Goal: Transaction & Acquisition: Subscribe to service/newsletter

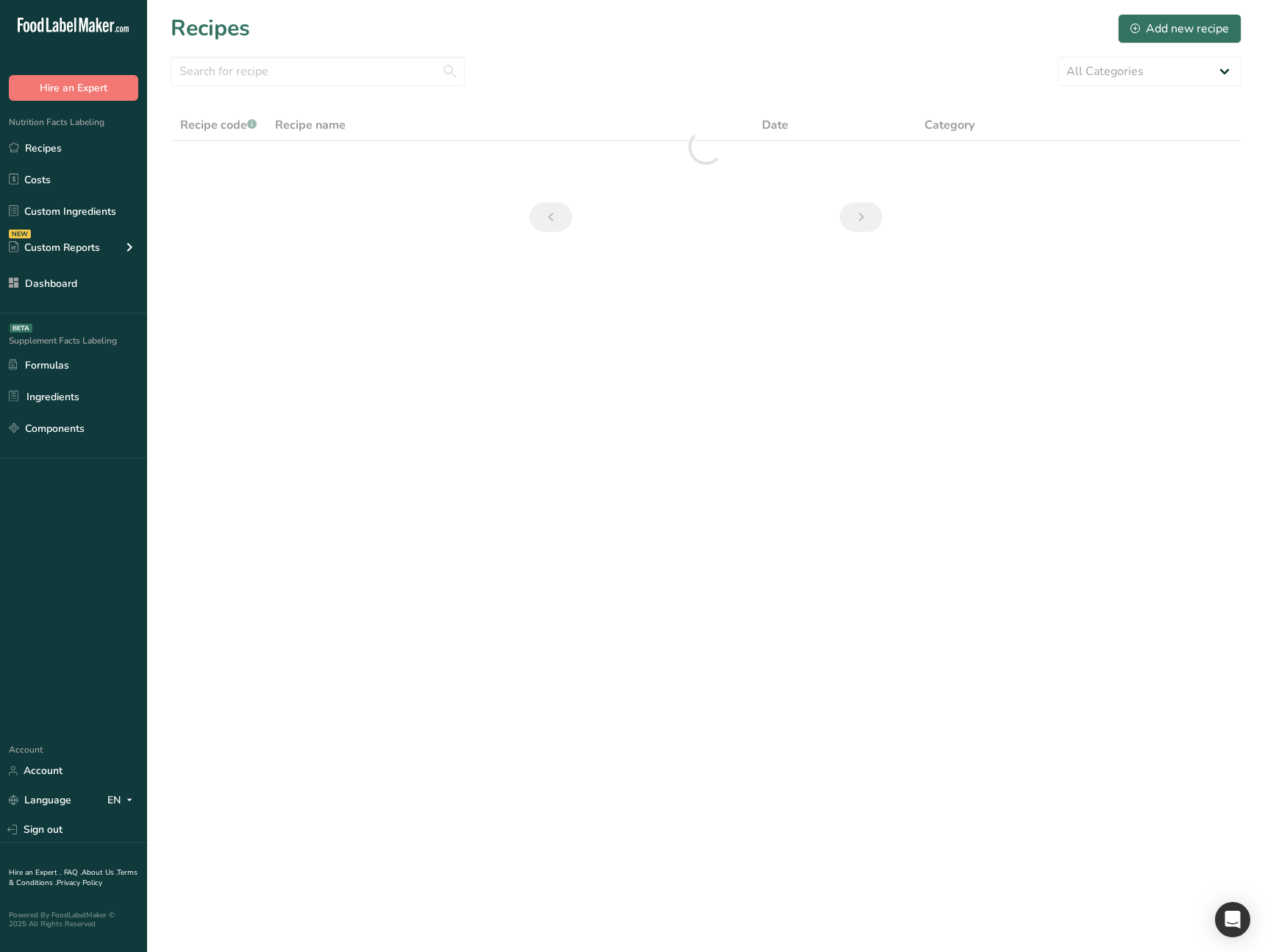
click at [370, 541] on main "Recipes Add new recipe All Categories Baked Goods Beverages category Cooked Mea…" at bounding box center [632, 476] width 1265 height 952
click at [91, 821] on link "Sign out" at bounding box center [73, 829] width 147 height 26
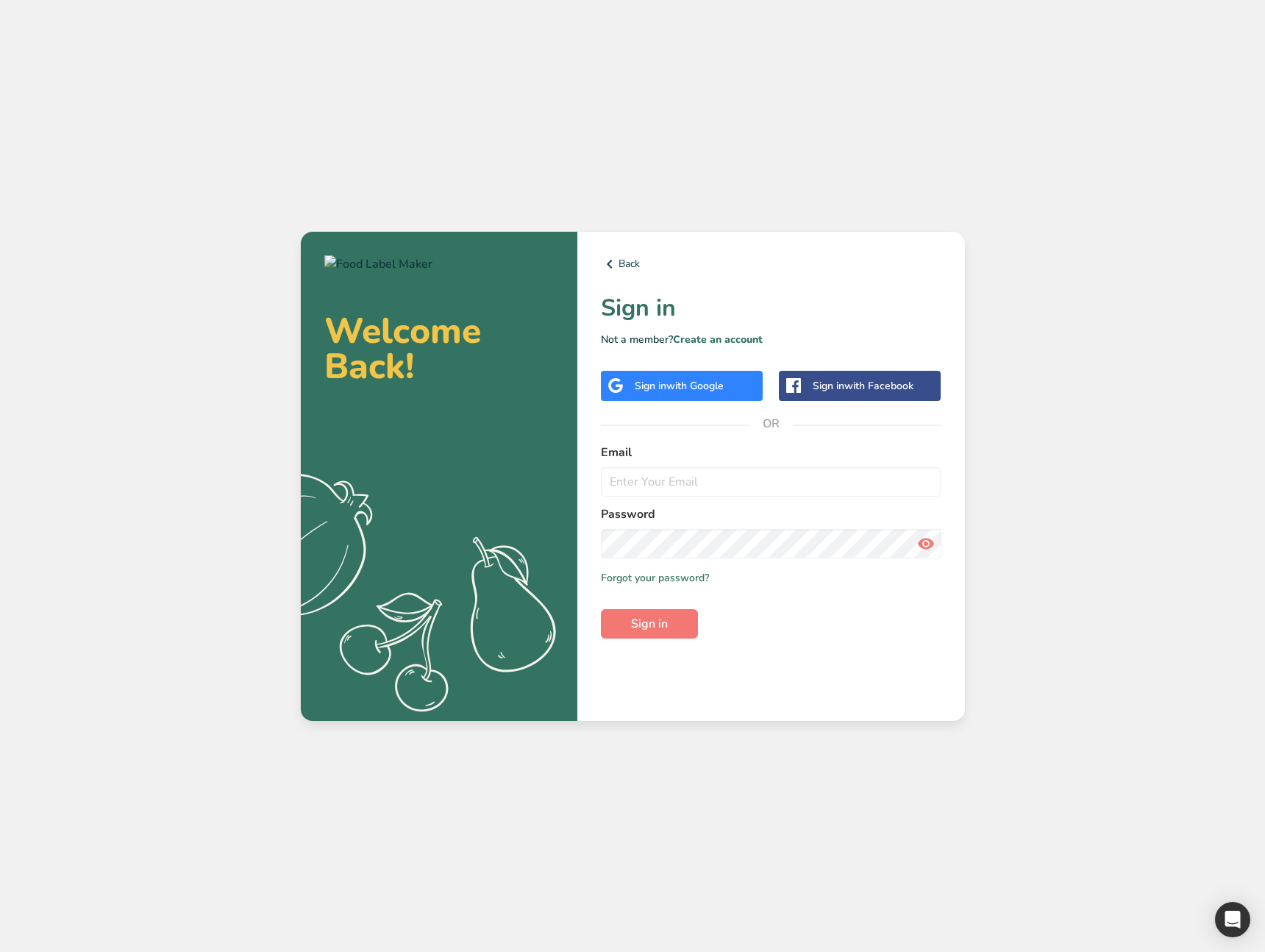
click at [812, 497] on form "Email Password Remember me Forgot your password? Sign in" at bounding box center [771, 540] width 340 height 195
drag, startPoint x: 707, startPoint y: 336, endPoint x: 699, endPoint y: 355, distance: 20.6
click at [707, 336] on link "Create an account" at bounding box center [718, 339] width 89 height 14
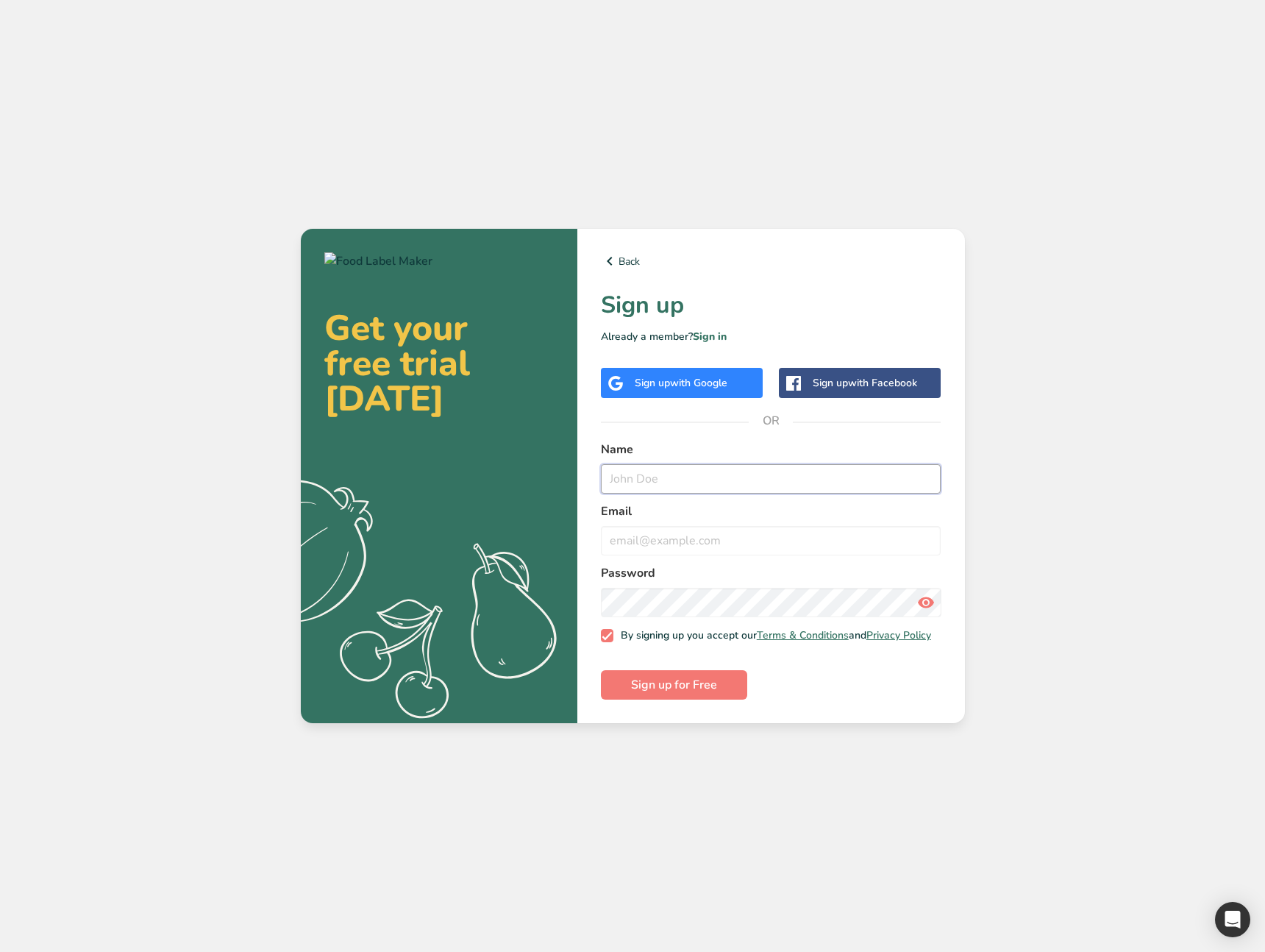
click at [661, 473] on input "text" at bounding box center [771, 479] width 340 height 29
type input "Test Purchase"
type input "test@purchase.com"
drag, startPoint x: 790, startPoint y: 704, endPoint x: 702, endPoint y: 676, distance: 92.3
click at [779, 699] on div "Back Sign up Already a member? Sign in Sign up with Google Sign up with Faceboo…" at bounding box center [771, 475] width 388 height 494
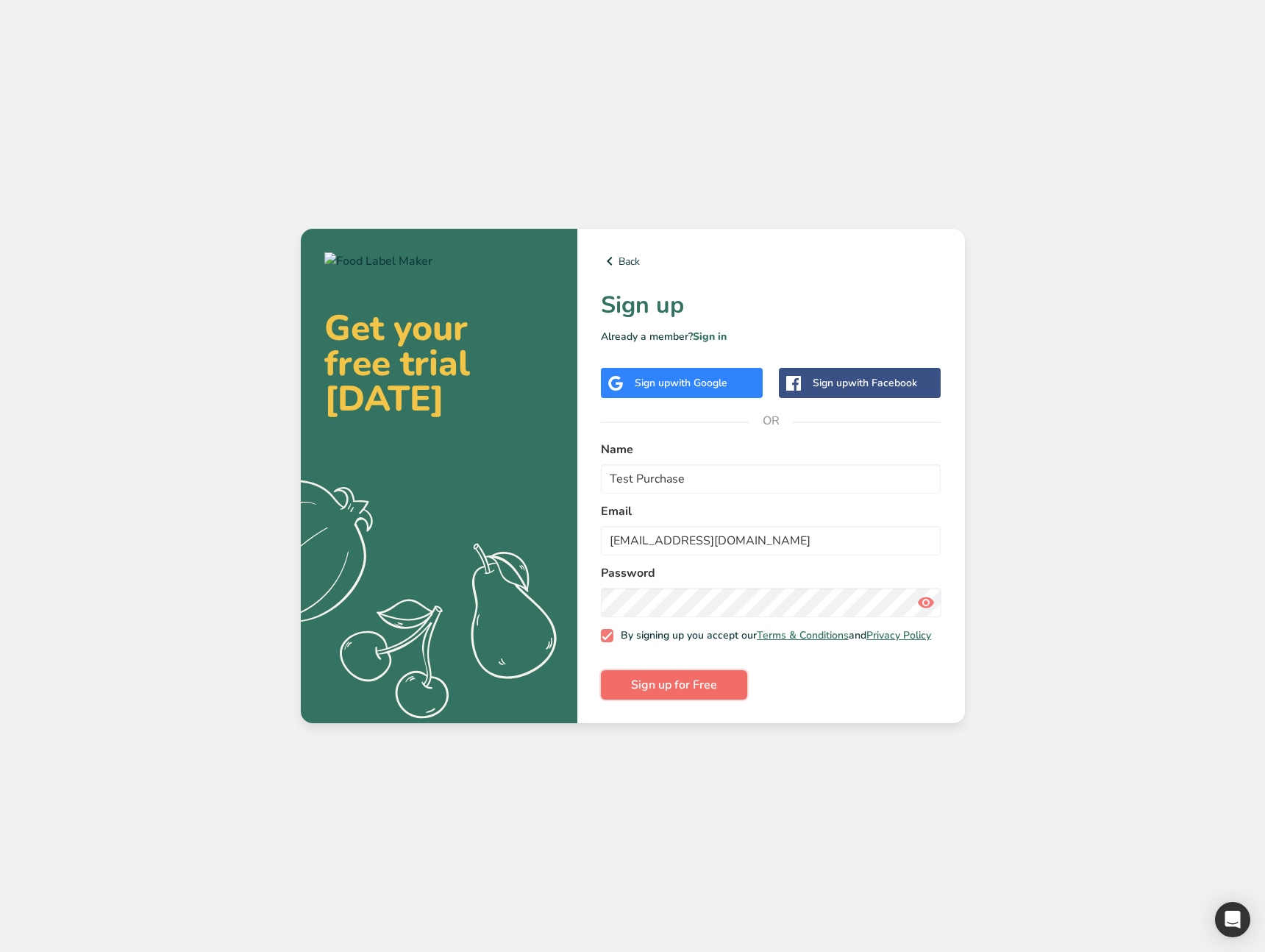
click at [702, 676] on button "Sign up for Free" at bounding box center [674, 685] width 146 height 29
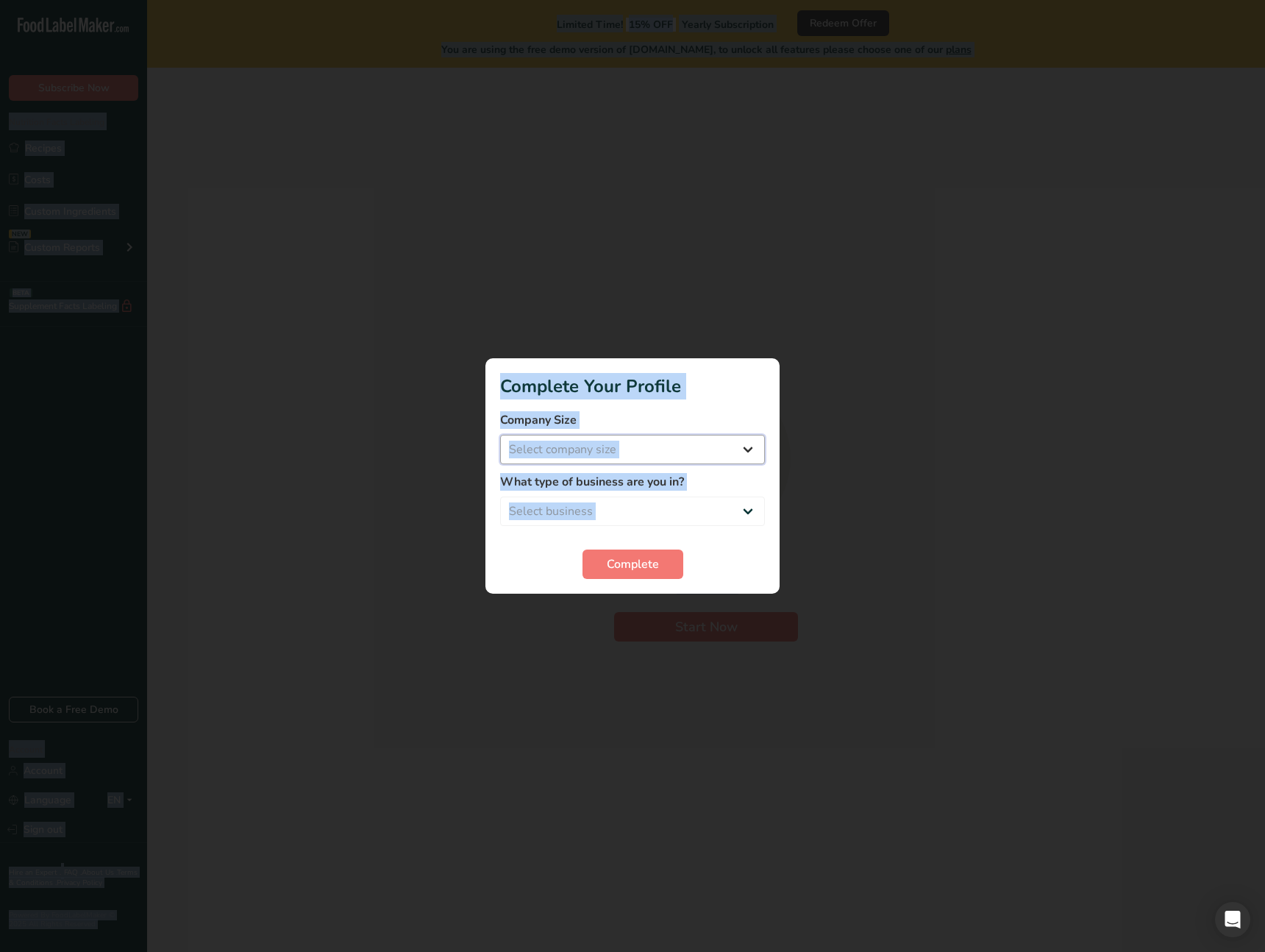
click at [626, 449] on select "Select company size Over 500 Employees test 1 1 Fewer than 10 Employees Fewer t…" at bounding box center [632, 449] width 265 height 29
select select "4"
click at [500, 435] on select "Select company size Over 500 Employees test 1 1 Fewer than 10 Employees Fewer t…" at bounding box center [632, 449] width 265 height 29
click at [571, 487] on label "What type of business are you in?" at bounding box center [632, 481] width 265 height 18
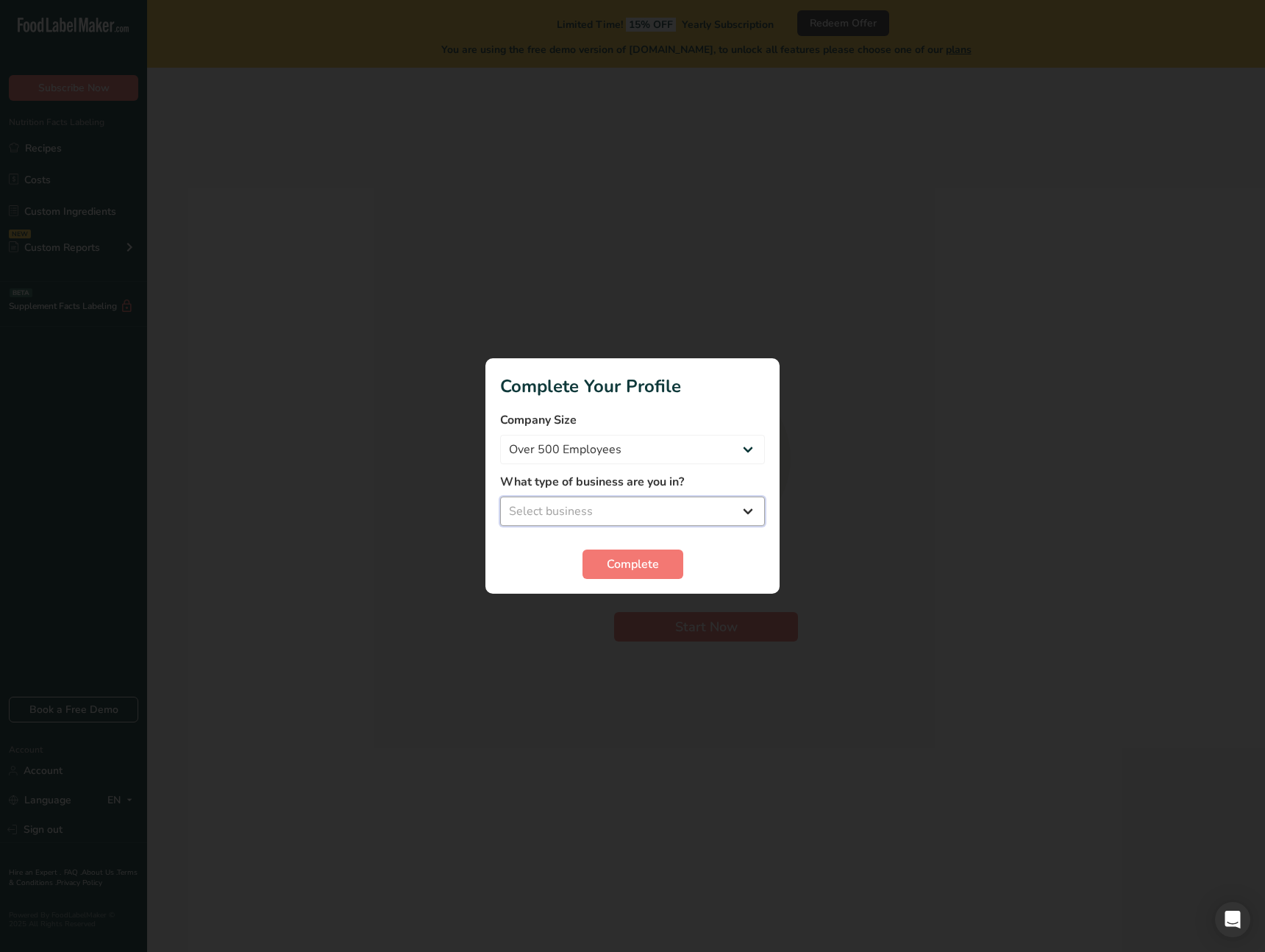
click at [564, 509] on select "Select business Packaged Food Manufacturer Restaurant & Cafe Bakery Meal Plans …" at bounding box center [632, 511] width 265 height 29
select select "4"
click at [500, 497] on select "Select business Packaged Food Manufacturer Restaurant & Cafe Bakery Meal Plans …" at bounding box center [632, 511] width 265 height 29
click at [657, 564] on span "Complete" at bounding box center [632, 564] width 52 height 18
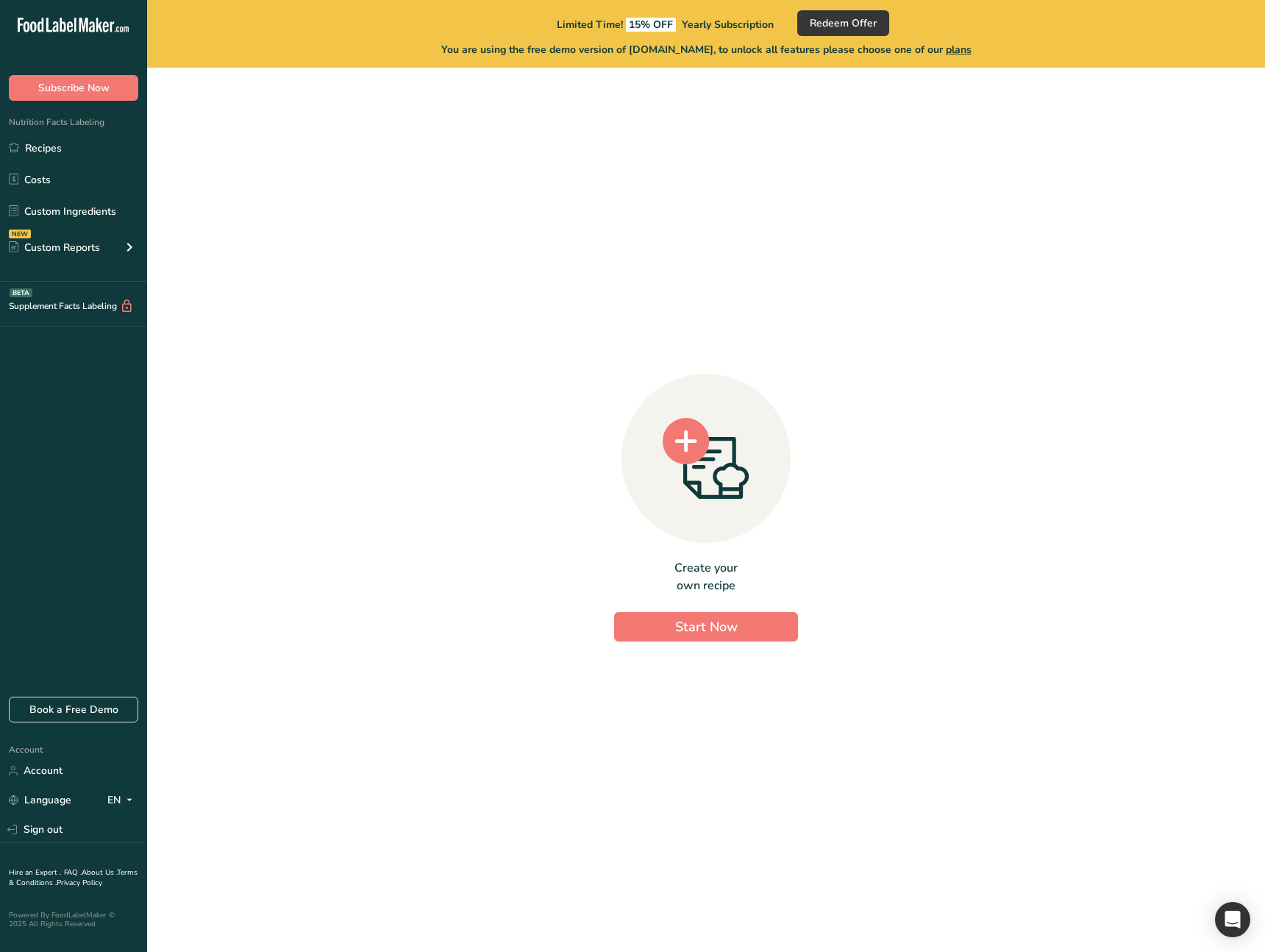
click at [433, 576] on div "Create your own recipe Start Now" at bounding box center [706, 503] width 1071 height 849
click at [762, 633] on button "Start Now" at bounding box center [706, 626] width 184 height 29
click at [504, 585] on div "Create your own recipe Start Now" at bounding box center [706, 503] width 1071 height 849
click at [120, 95] on button "Subscribe Now" at bounding box center [73, 88] width 130 height 26
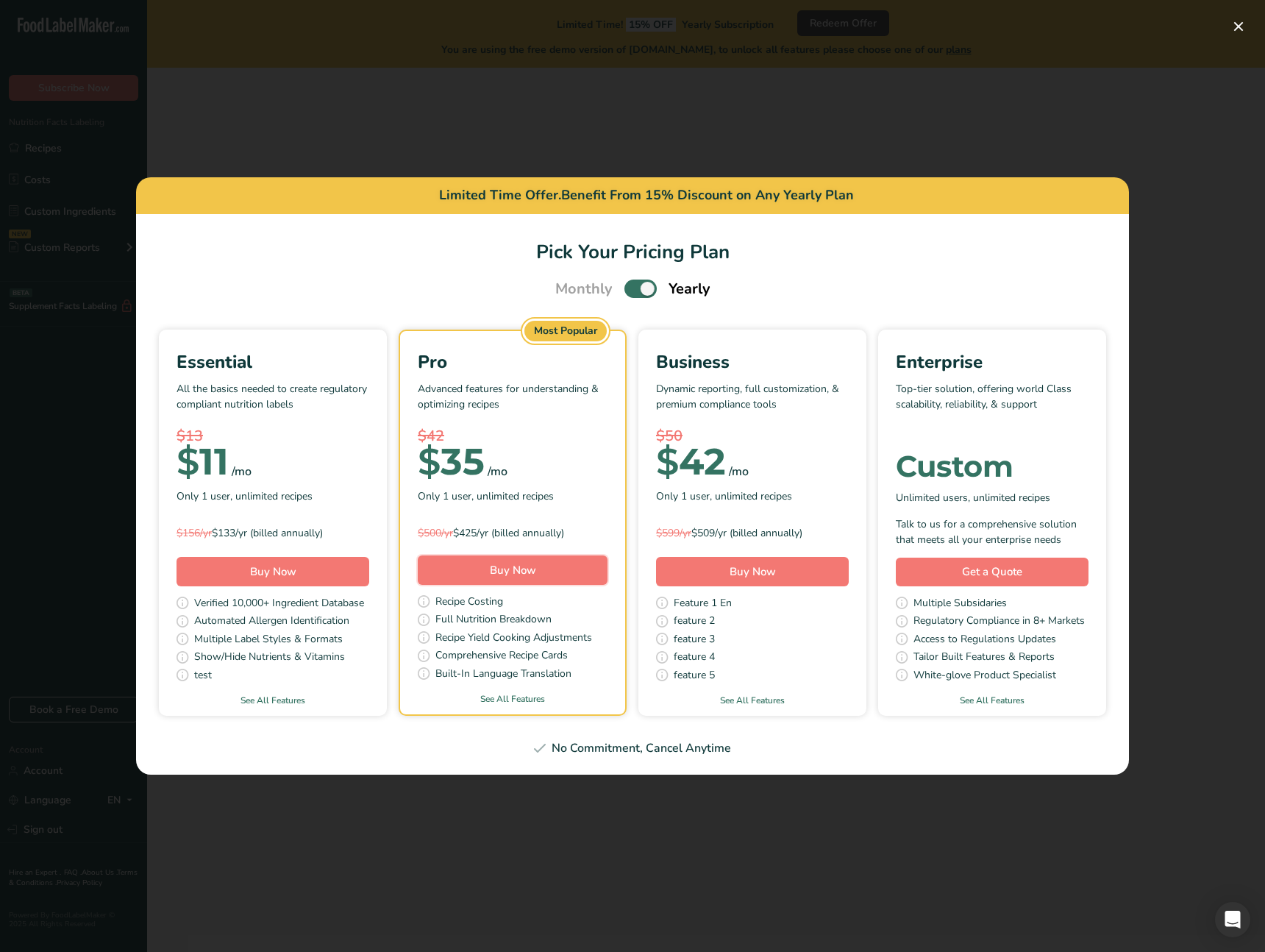
drag, startPoint x: 559, startPoint y: 577, endPoint x: -595, endPoint y: 632, distance: 1155.3
click at [0, 632] on html ".a-20{fill:#fff;} Subscribe Now Nutrition Facts Labeling Recipes Costs Custom I…" at bounding box center [632, 476] width 1265 height 952
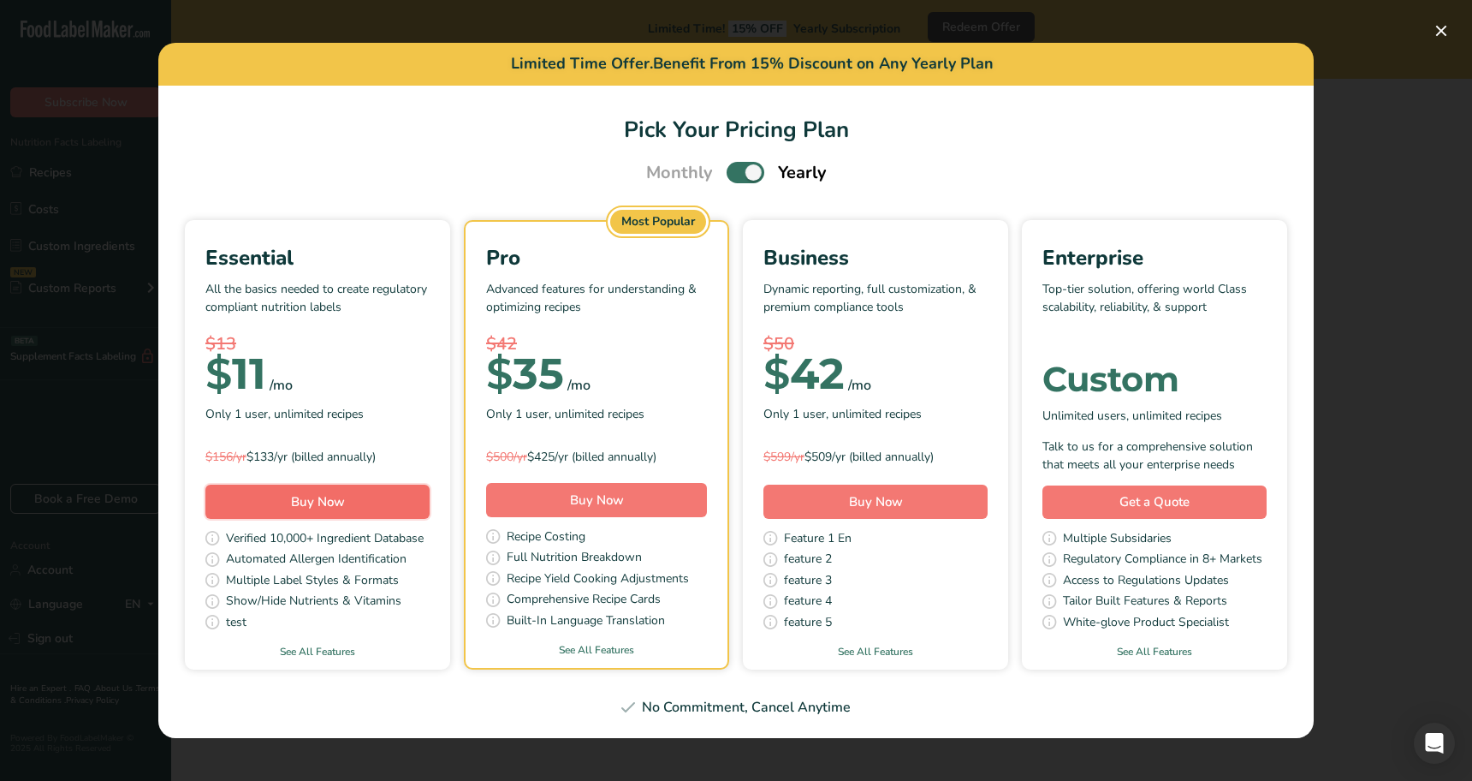
click at [357, 507] on button "Buy Now" at bounding box center [317, 501] width 224 height 34
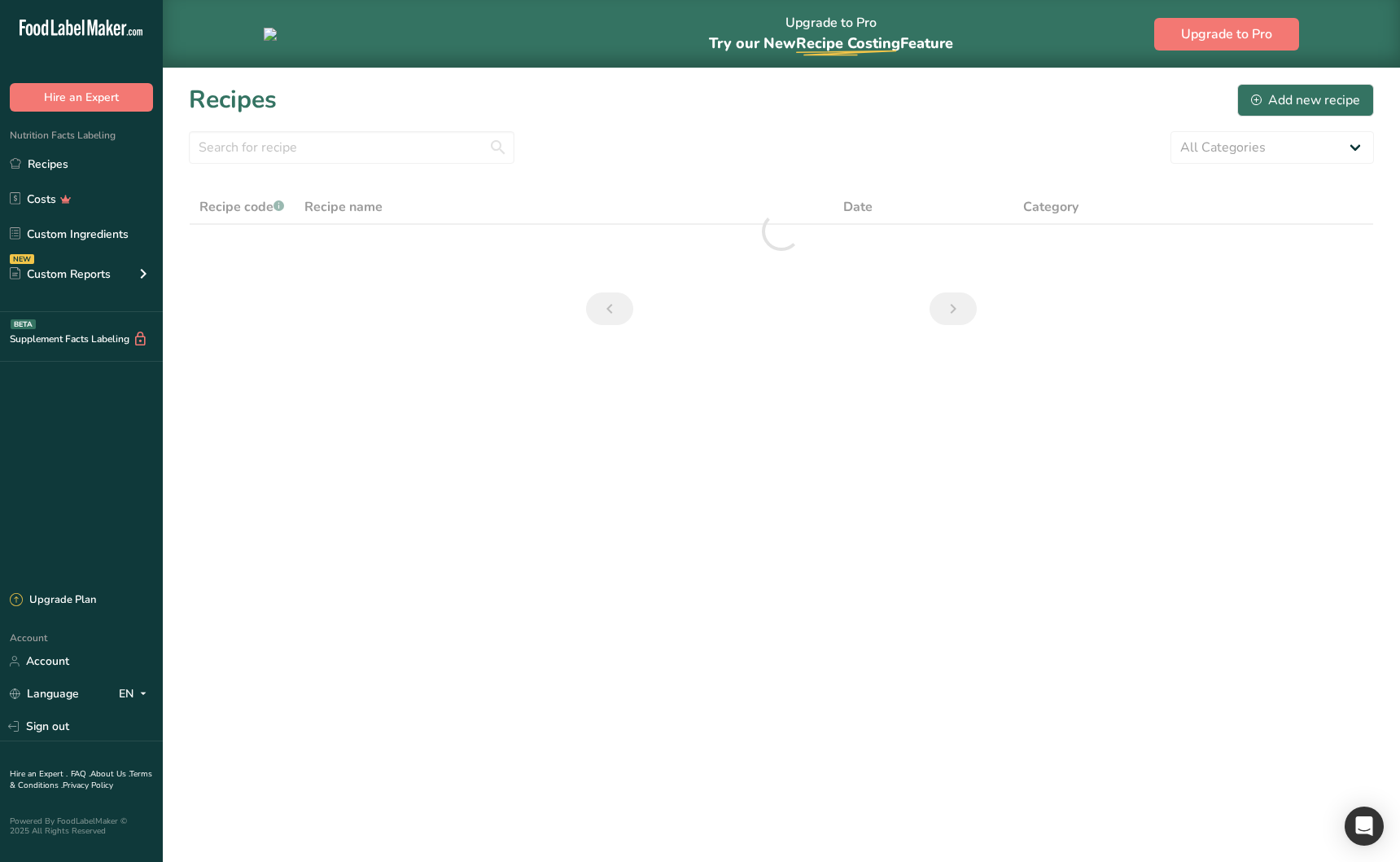
click at [370, 452] on main "Upgrade to Pro Try our New Recipe Costing .a-29{fill:none;stroke-linecap:round;…" at bounding box center [700, 431] width 1400 height 862
click at [457, 584] on main "Upgrade to Pro Try our New Recipe Costing .a-29{fill:none;stroke-linecap:round;…" at bounding box center [700, 431] width 1400 height 862
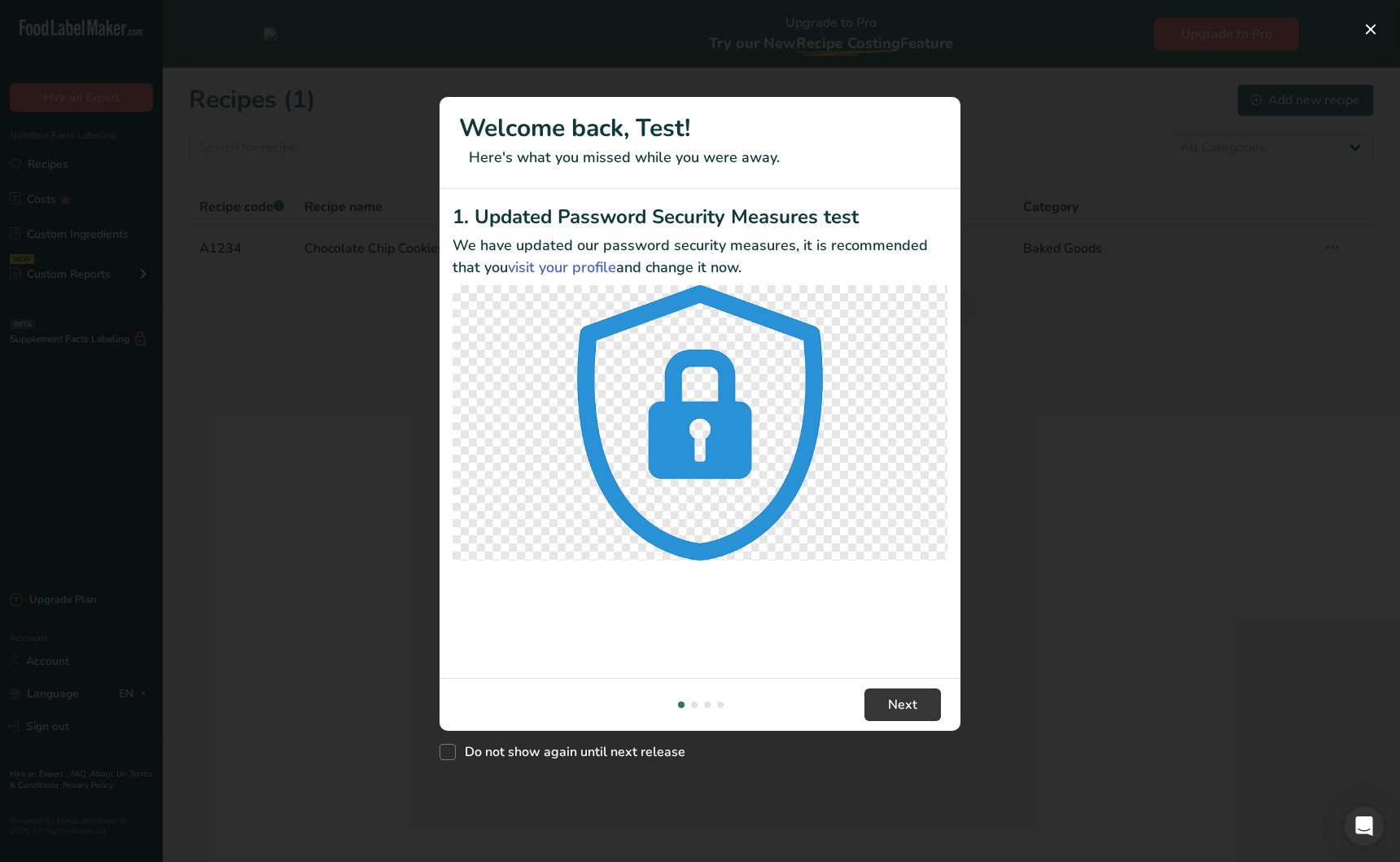
drag, startPoint x: 1062, startPoint y: 343, endPoint x: 1118, endPoint y: 275, distance: 88.1
click at [1067, 333] on div "New Features" at bounding box center [700, 431] width 1400 height 862
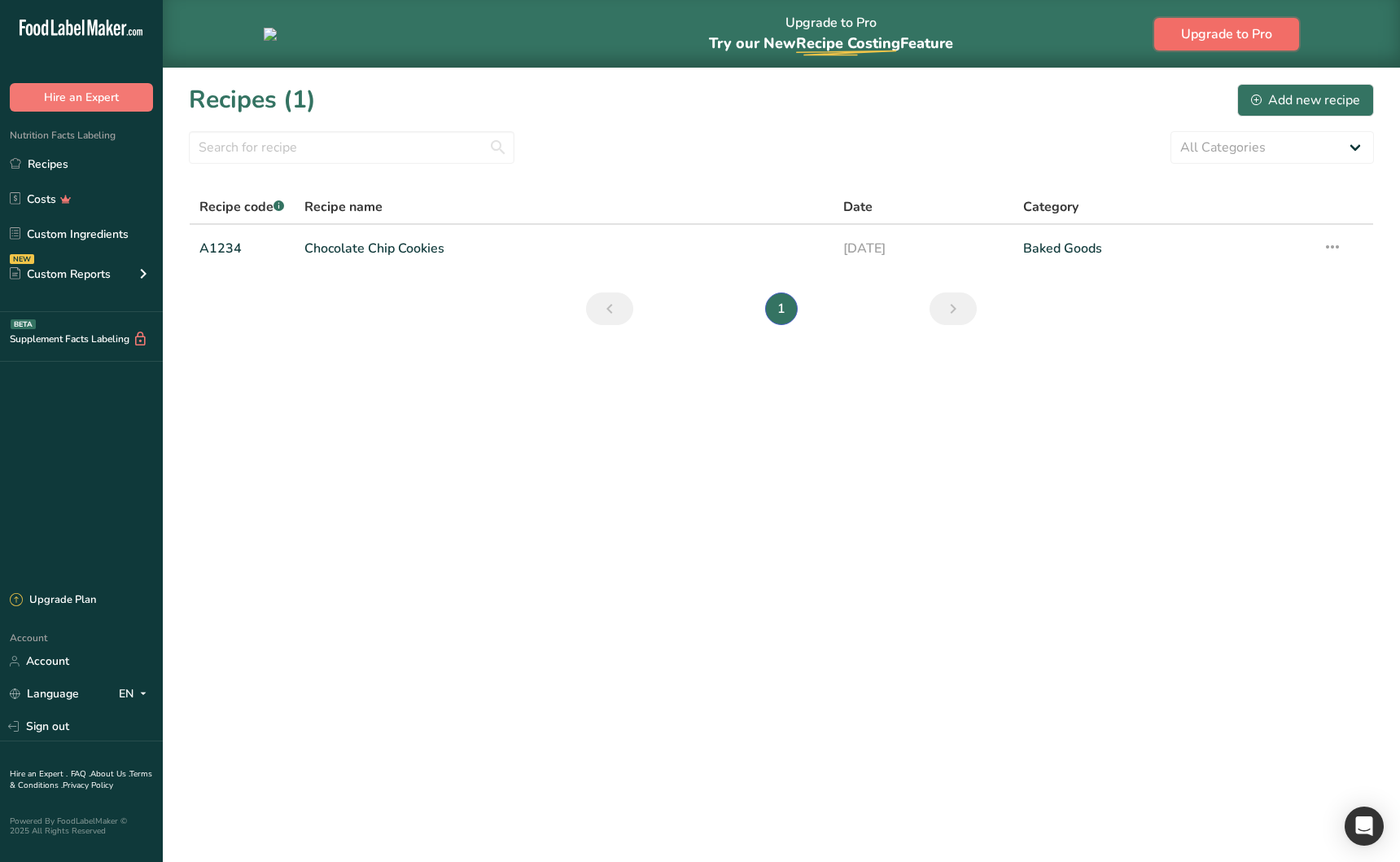
click at [1234, 31] on span "Upgrade to Pro" at bounding box center [1227, 34] width 91 height 20
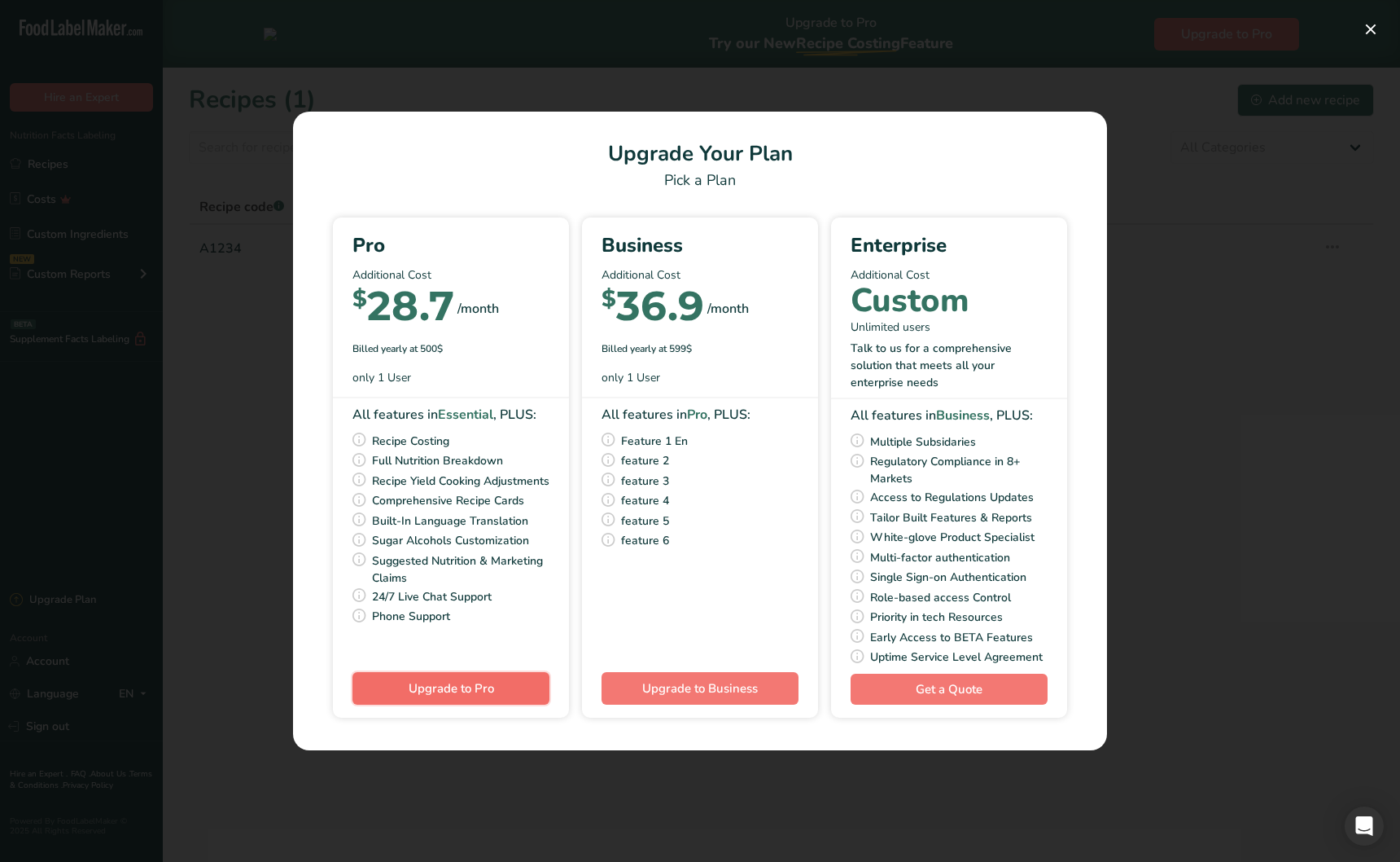
click at [463, 676] on button "Upgrade to Pro" at bounding box center [451, 688] width 197 height 32
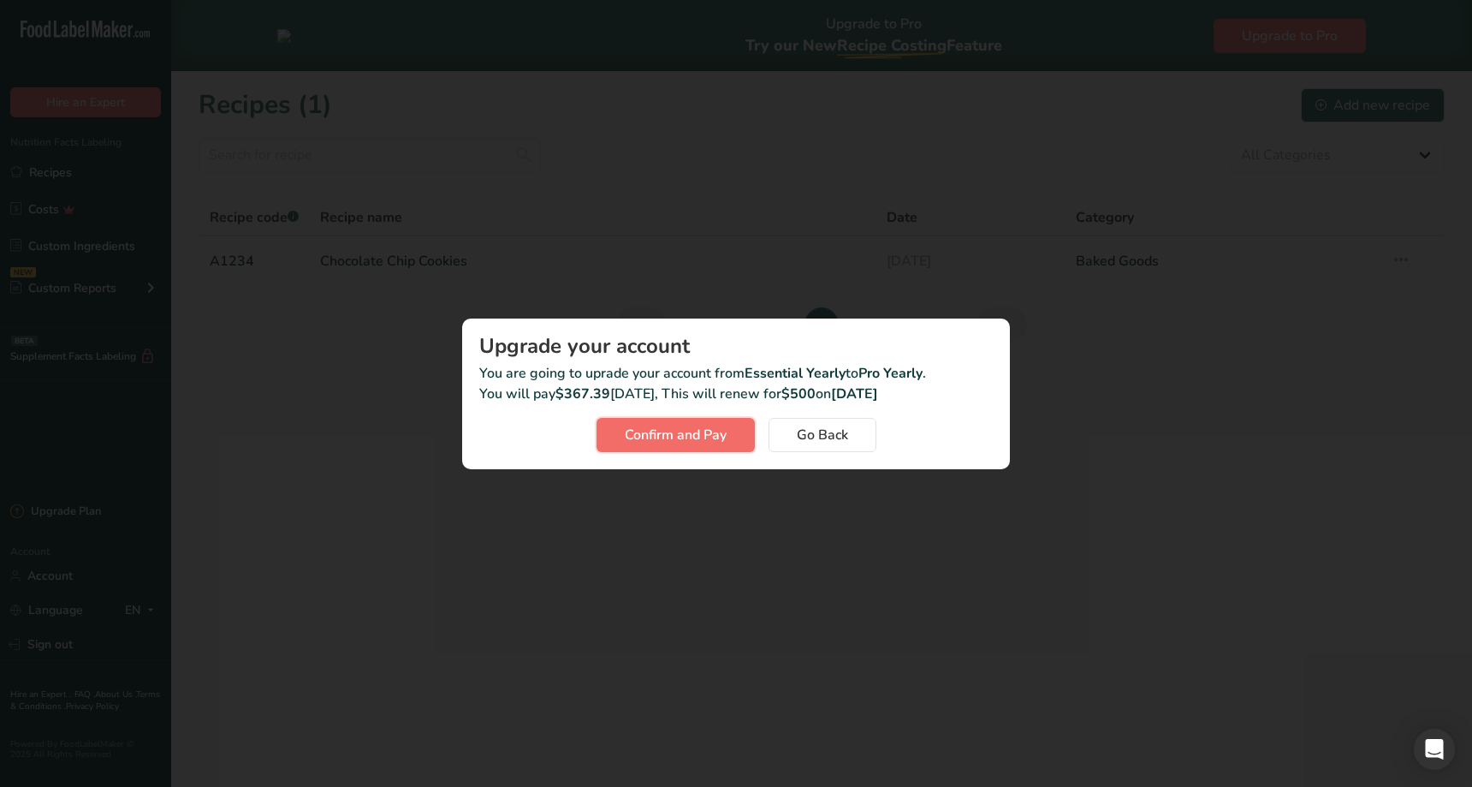
click at [667, 441] on span "Confirm and Pay" at bounding box center [676, 435] width 102 height 21
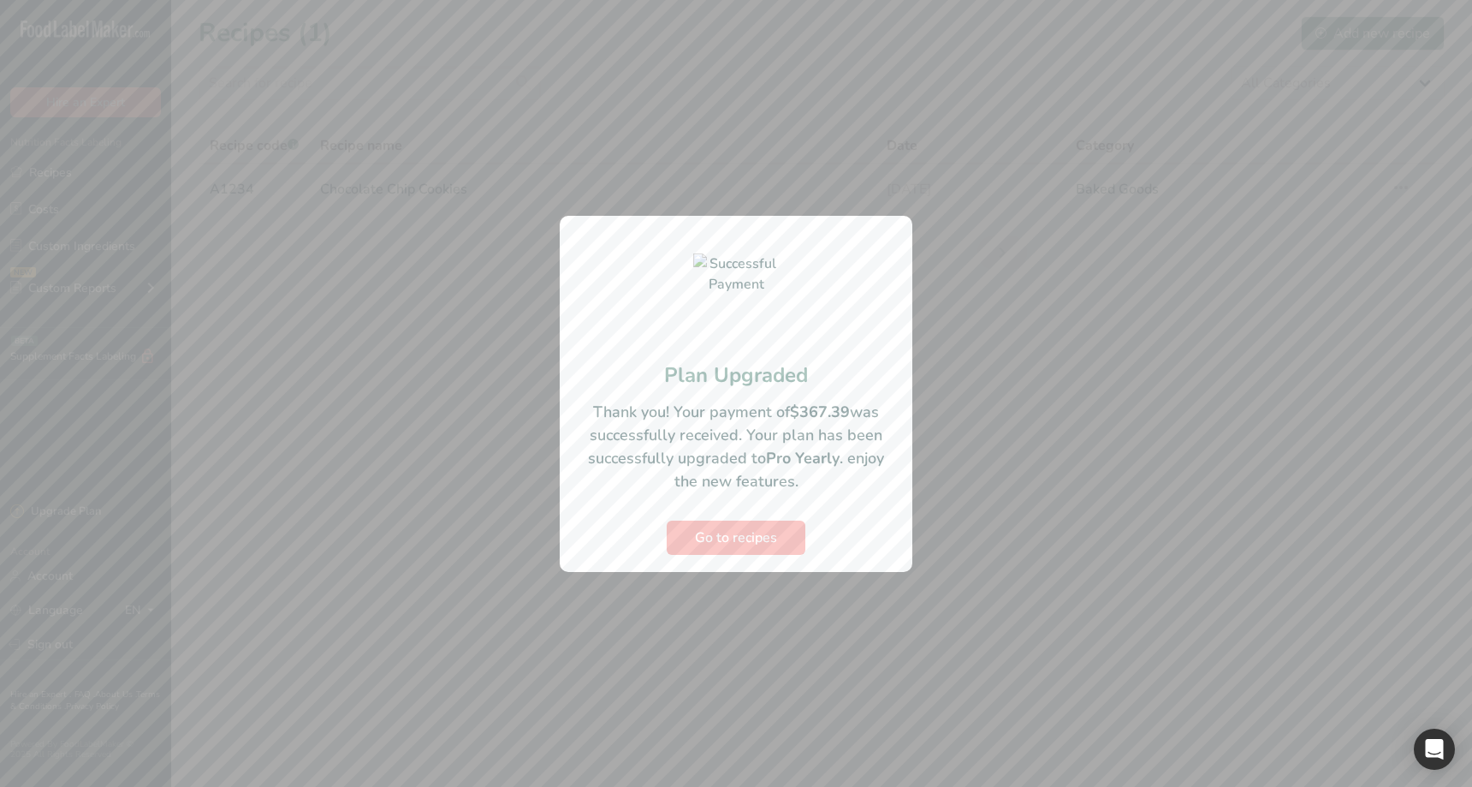
click at [514, 667] on div at bounding box center [736, 393] width 1472 height 787
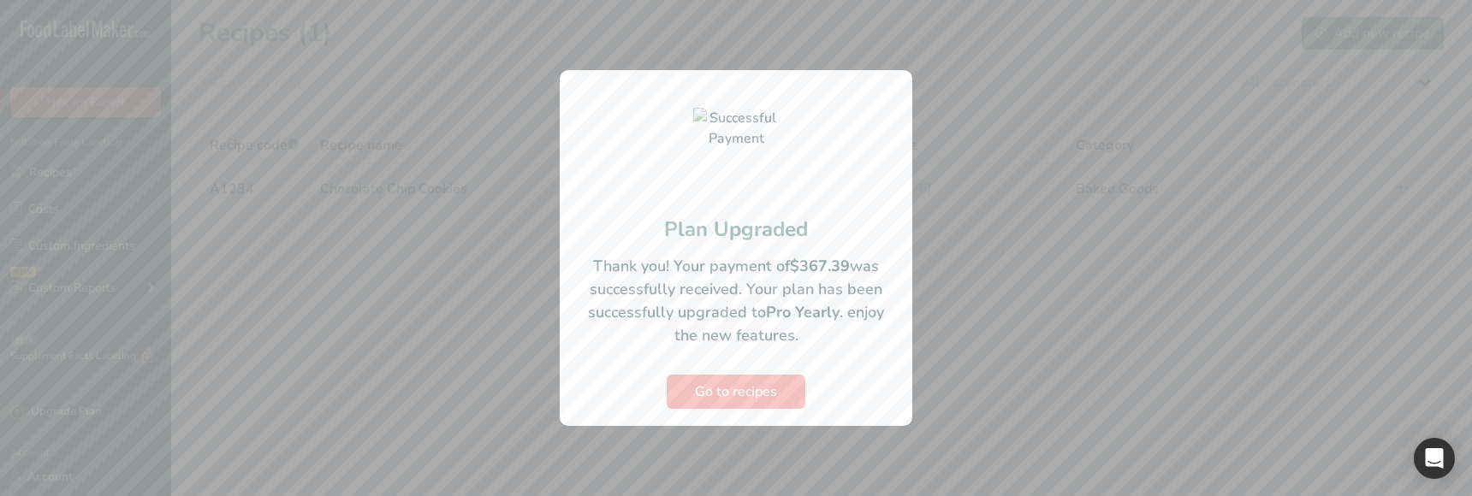
click at [996, 388] on div at bounding box center [736, 248] width 1472 height 496
click at [770, 435] on div at bounding box center [736, 248] width 1472 height 496
click at [758, 406] on button "Go to recipes" at bounding box center [736, 392] width 139 height 34
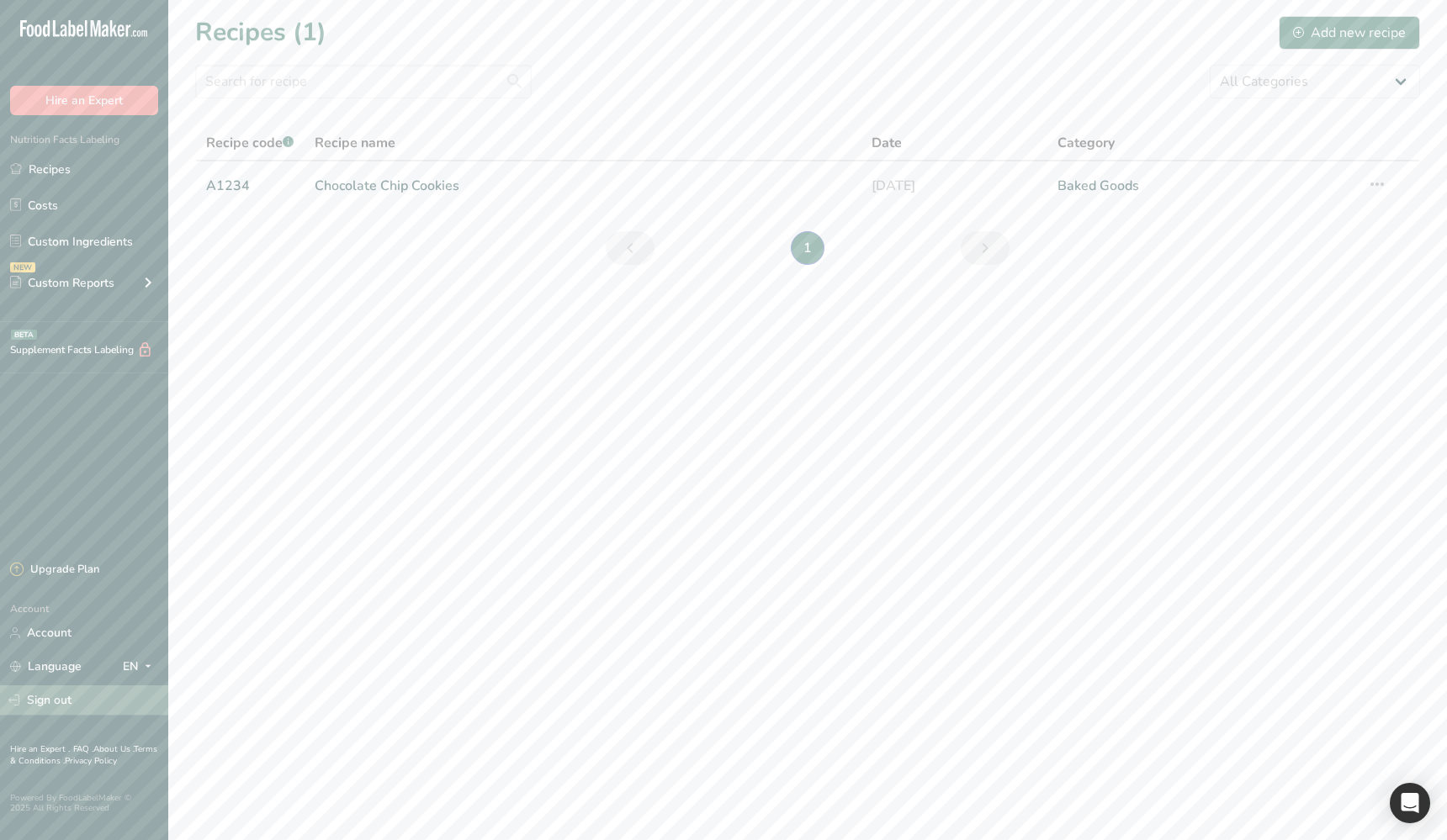
click at [104, 700] on link "Sign out" at bounding box center [84, 700] width 168 height 29
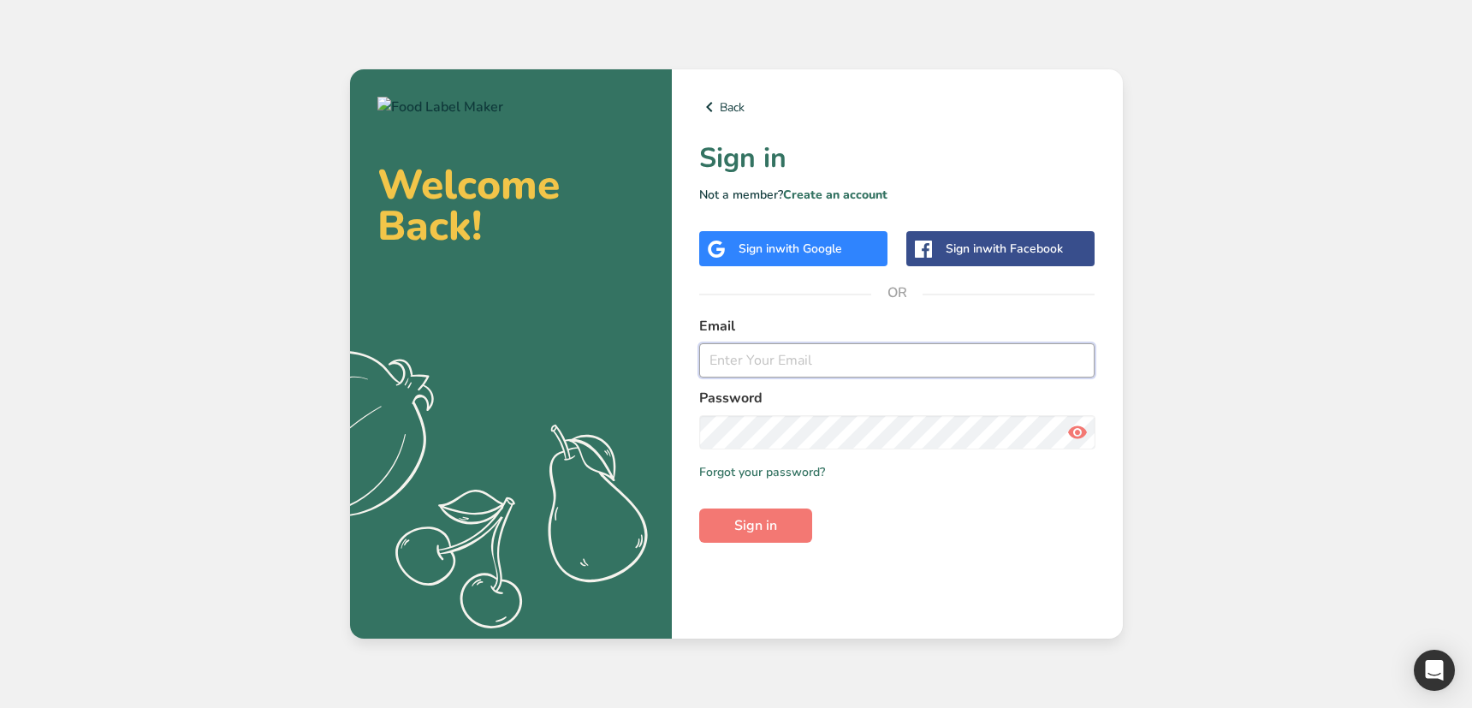
click at [784, 372] on input "email" at bounding box center [897, 360] width 396 height 34
click at [829, 192] on link "Create an account" at bounding box center [835, 195] width 104 height 16
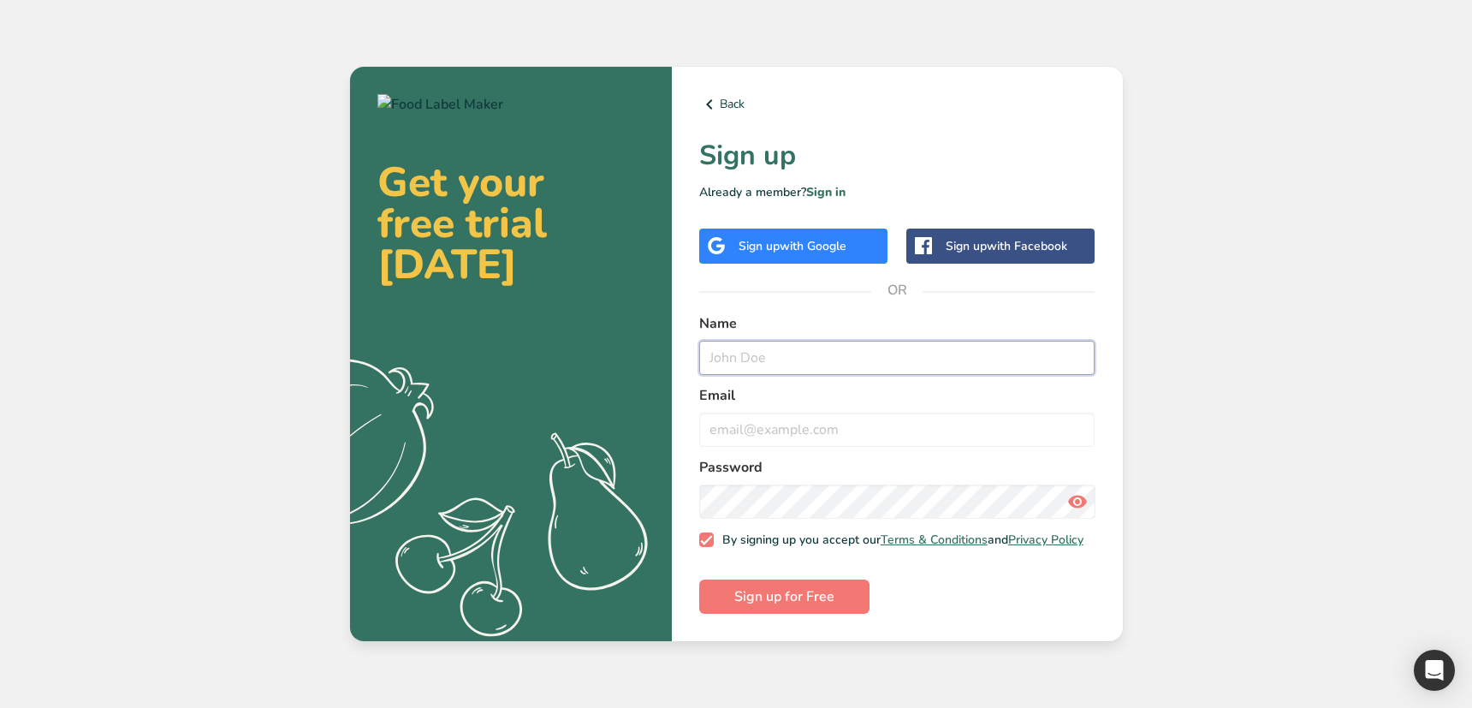
click at [768, 361] on input "text" at bounding box center [897, 358] width 396 height 34
type input "Test Purchase"
type input "test2@purchase.com"
drag, startPoint x: 972, startPoint y: 576, endPoint x: 435, endPoint y: 687, distance: 548.8
click at [971, 577] on form "Name Test Purchase Email test2@purchase.com Password By signing up you accept o…" at bounding box center [897, 463] width 396 height 301
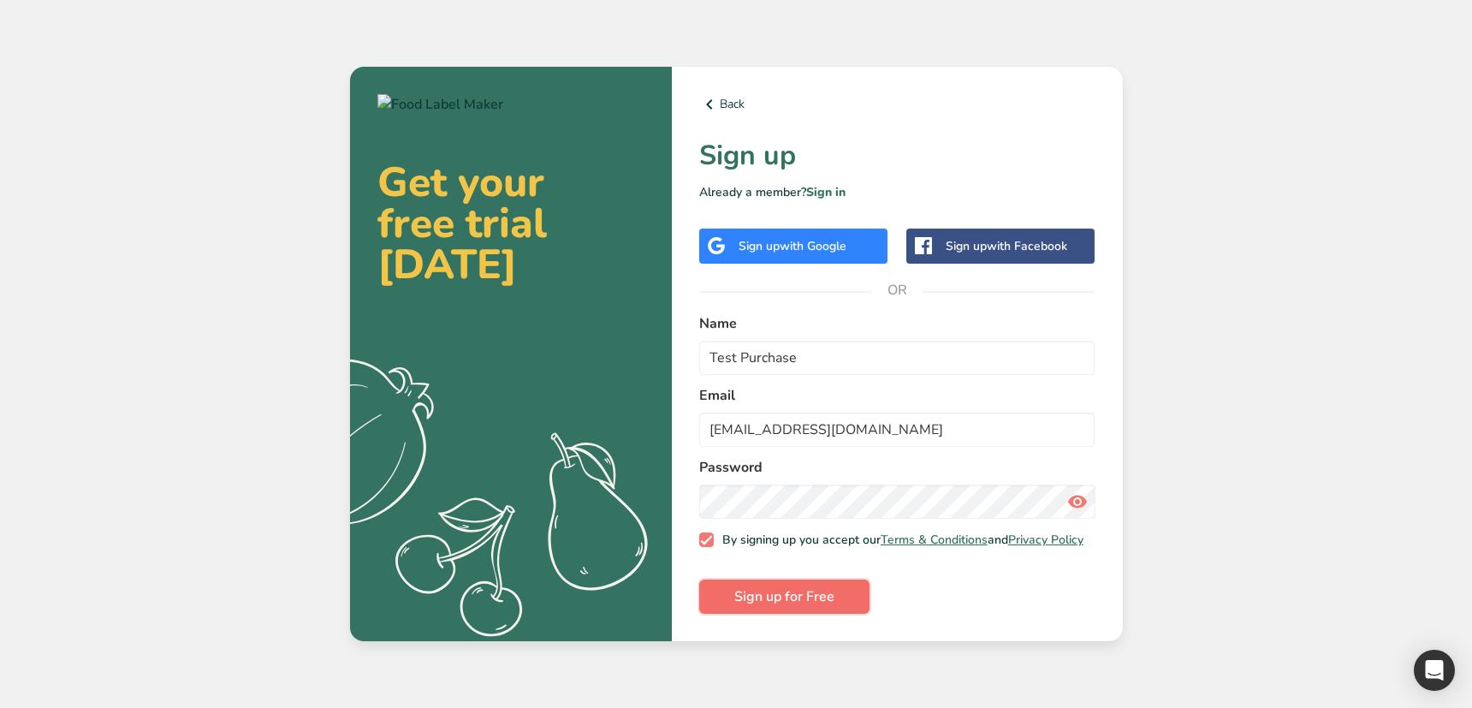
click at [816, 600] on span "Sign up for Free" at bounding box center [784, 596] width 100 height 21
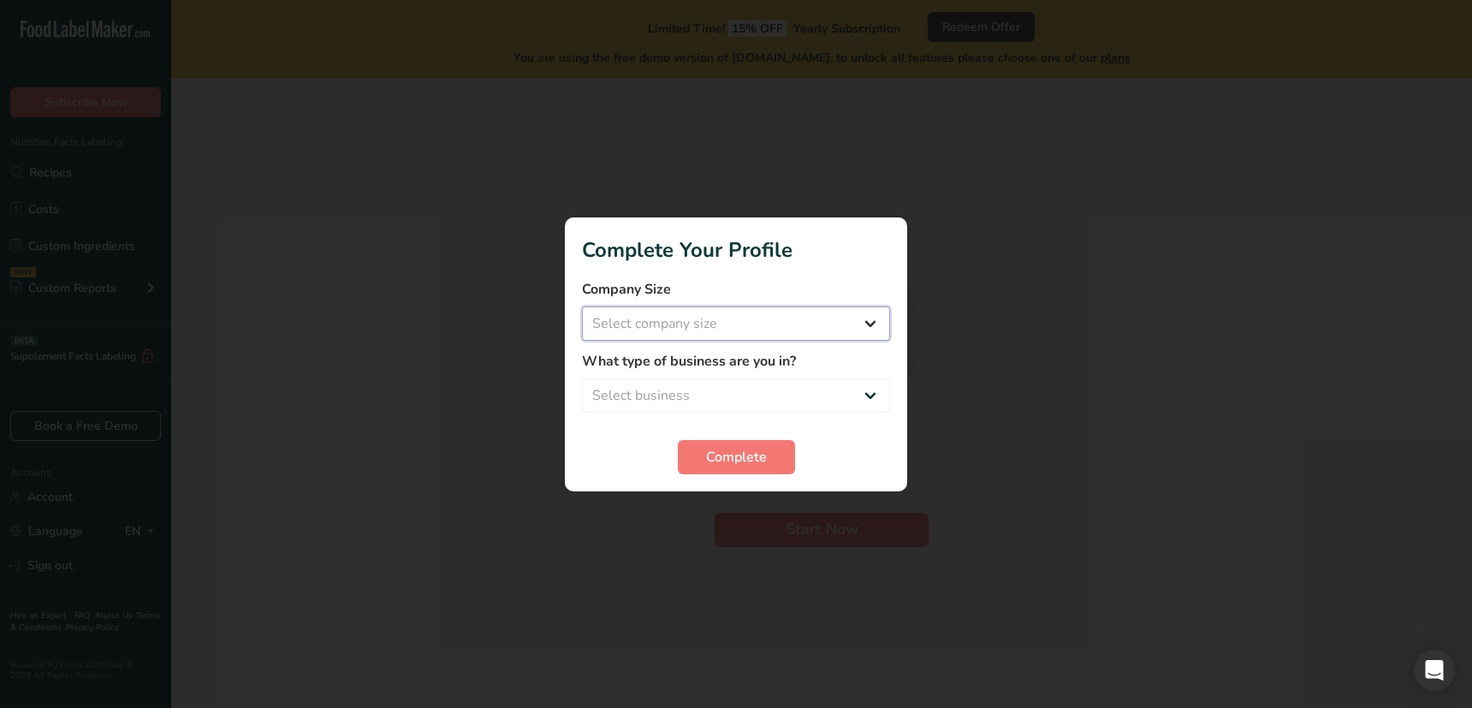
click at [730, 310] on select "Select company size Over 500 Employees test 1 1 Fewer than 10 Employees Fewer t…" at bounding box center [736, 323] width 308 height 34
select select "16"
click at [582, 306] on select "Select company size Over 500 Employees test 1 1 Fewer than 10 Employees Fewer t…" at bounding box center [736, 323] width 308 height 34
click at [690, 410] on select "Select business Packaged Food Manufacturer Restaurant & Cafe Bakery Meal Plans …" at bounding box center [736, 395] width 308 height 34
select select "4"
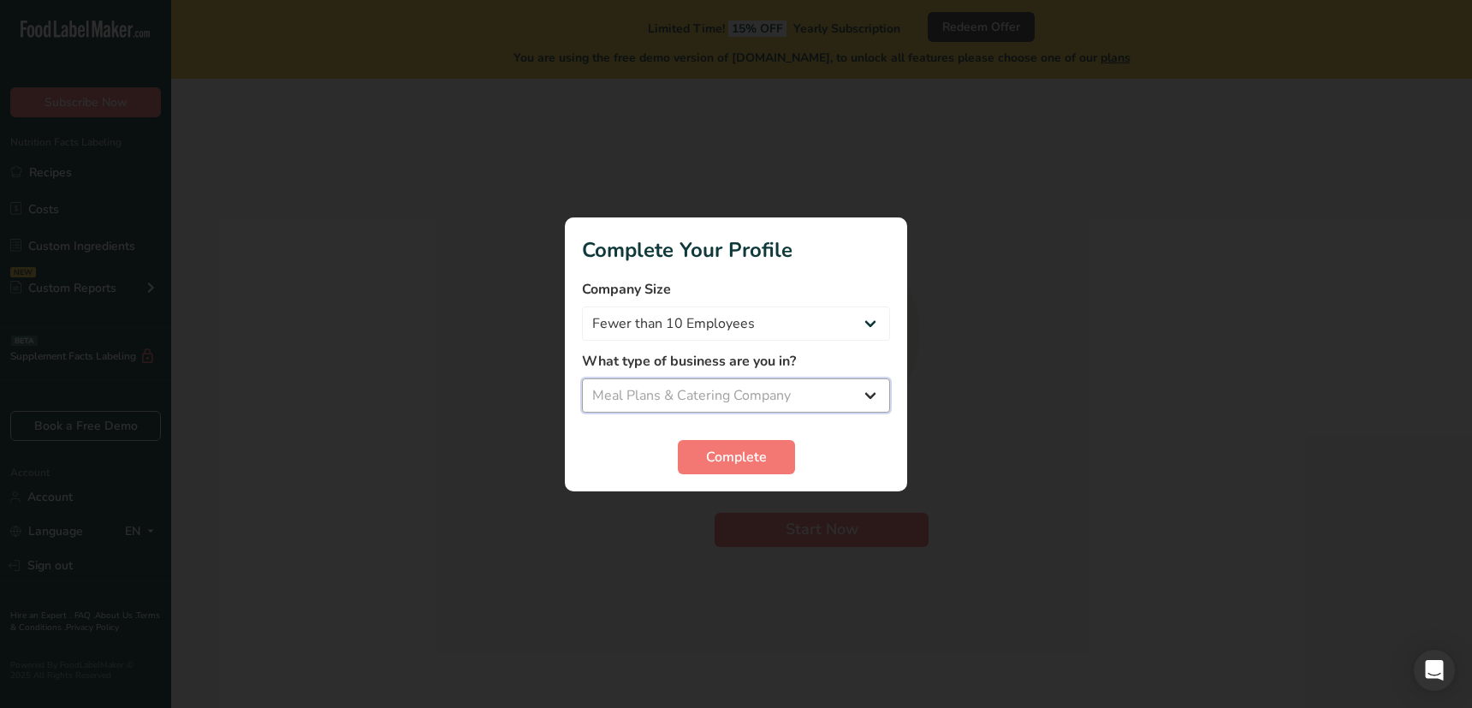
click at [582, 378] on select "Select business Packaged Food Manufacturer Restaurant & Cafe Bakery Meal Plans …" at bounding box center [736, 395] width 308 height 34
click at [713, 461] on span "Complete" at bounding box center [736, 457] width 61 height 21
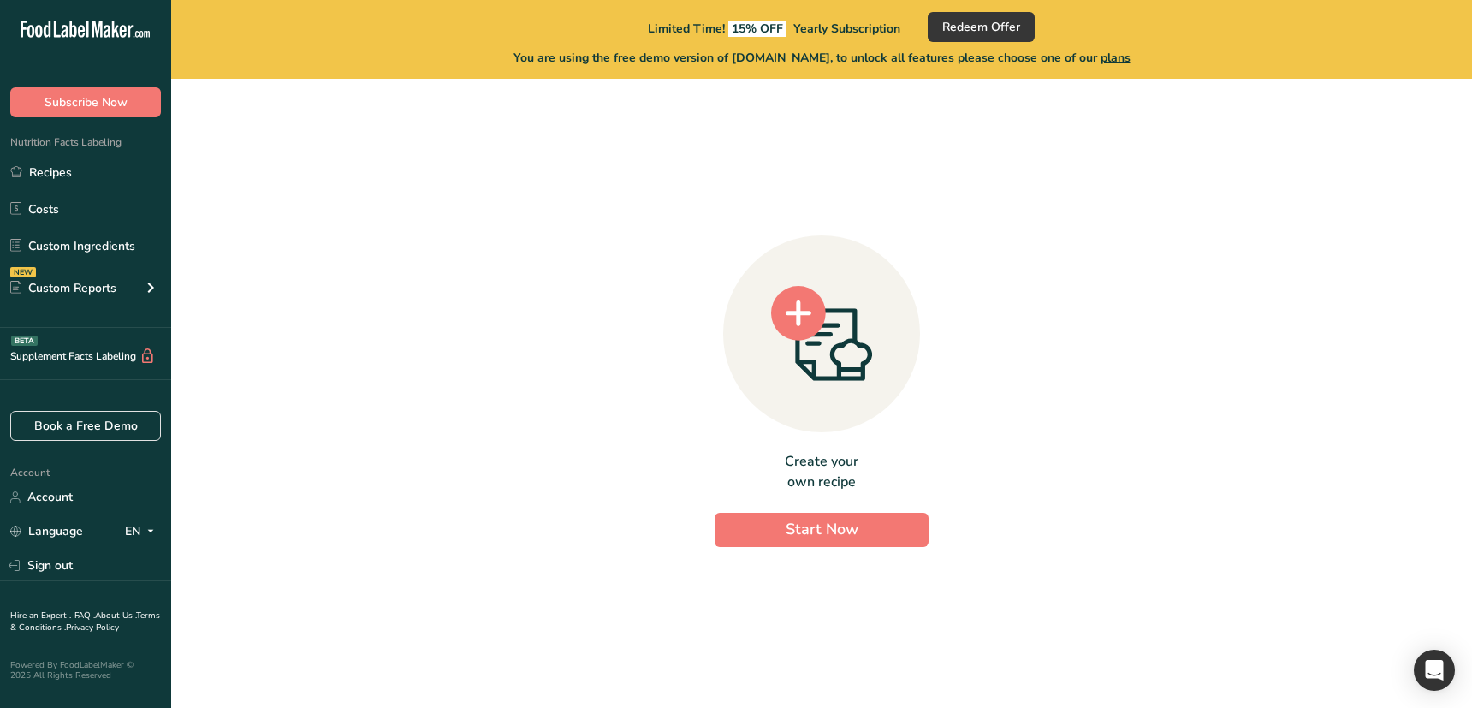
drag, startPoint x: 1092, startPoint y: 175, endPoint x: 1041, endPoint y: 174, distance: 51.4
click at [1086, 183] on div "Create your own recipe Start Now" at bounding box center [822, 386] width 1246 height 588
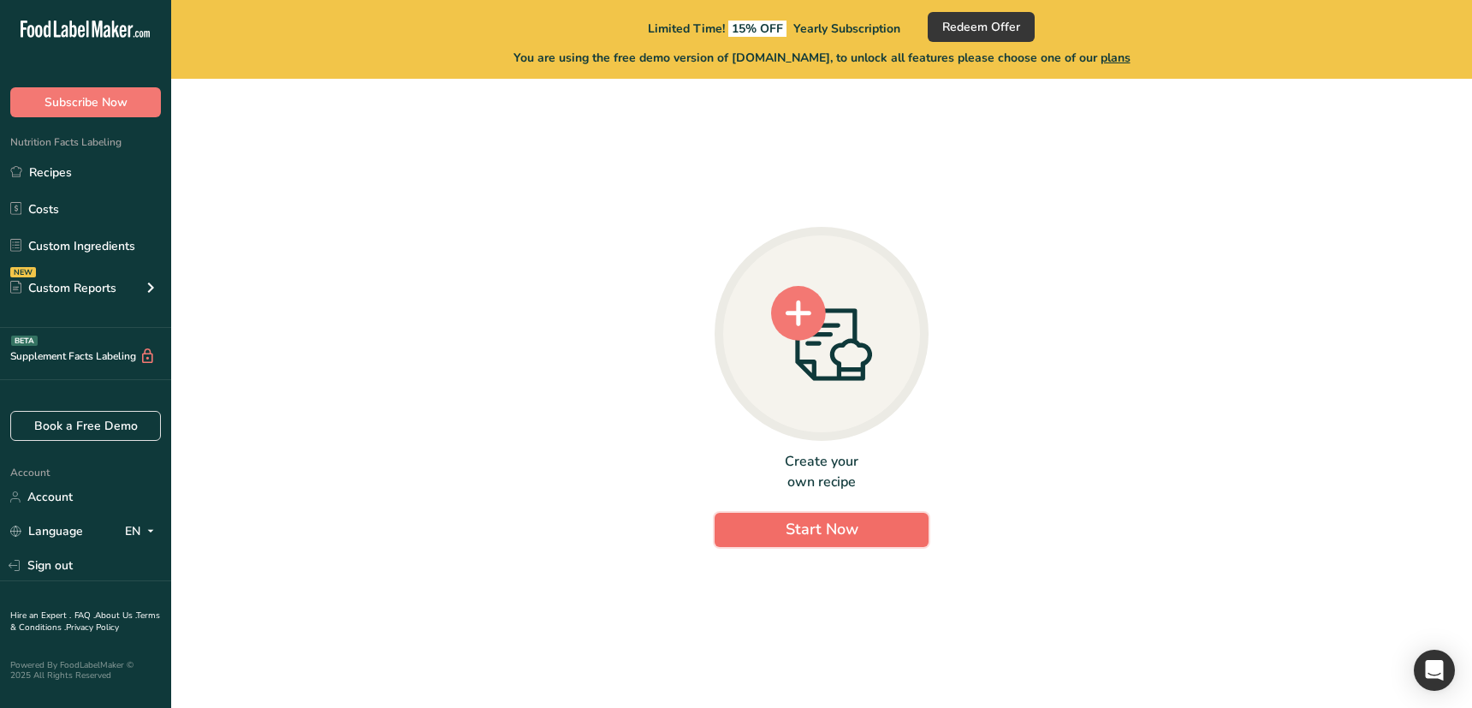
click at [898, 519] on button "Start Now" at bounding box center [822, 530] width 214 height 34
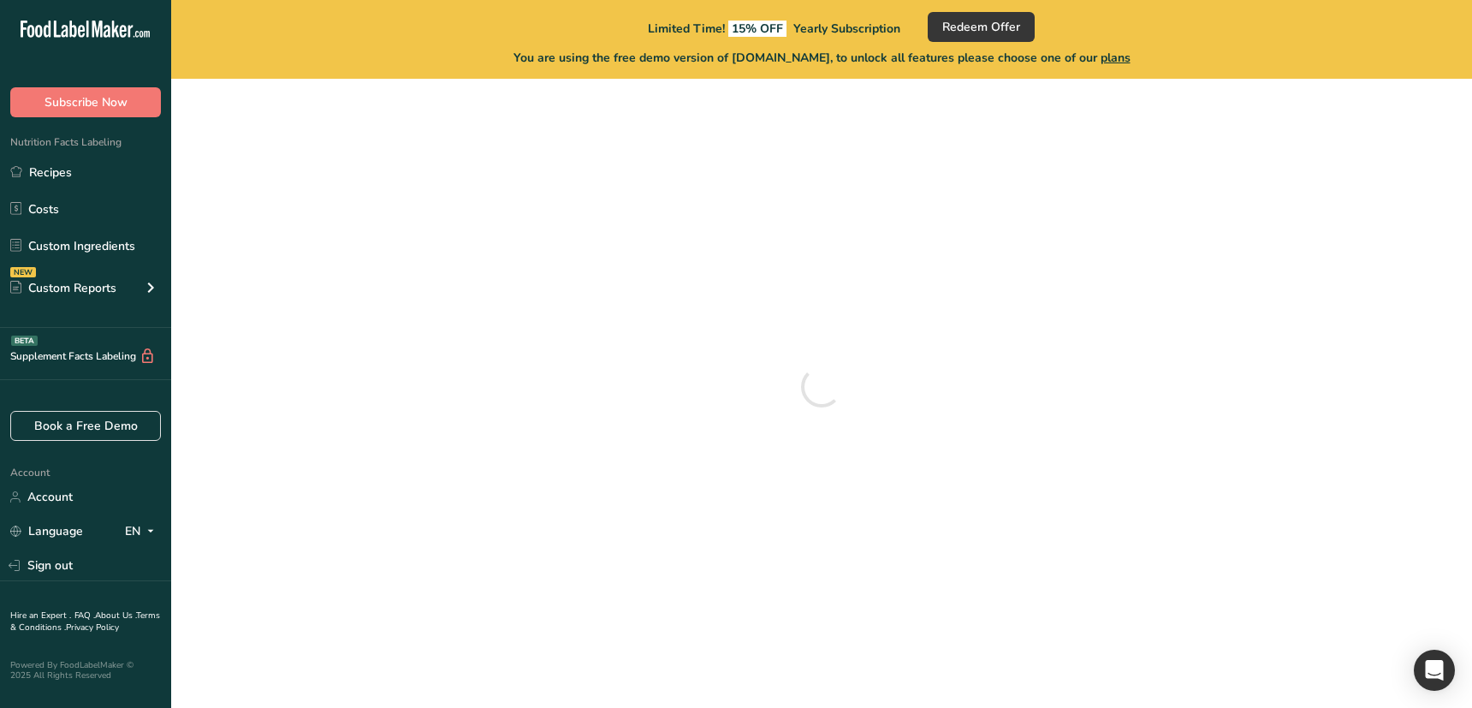
drag, startPoint x: 645, startPoint y: 533, endPoint x: 626, endPoint y: 534, distance: 19.7
click at [642, 533] on div at bounding box center [822, 386] width 1246 height 588
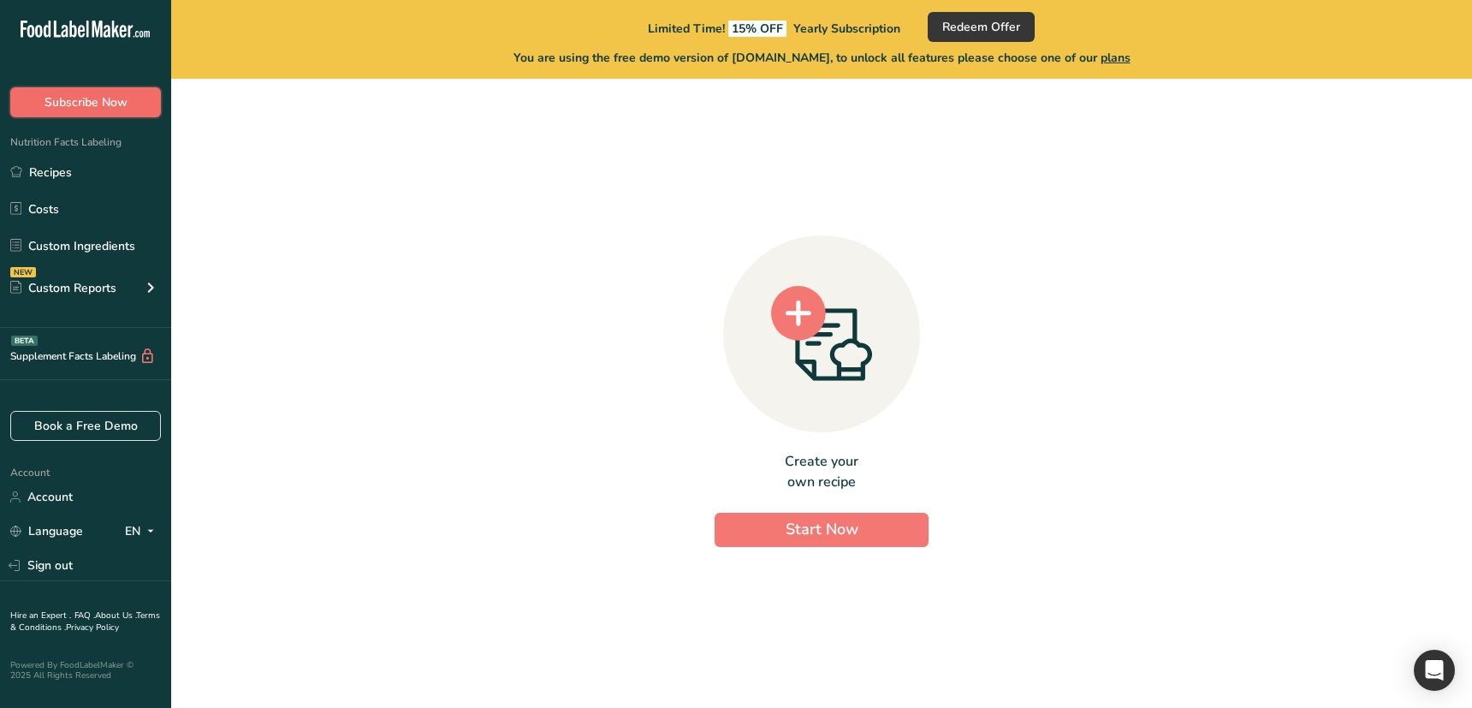
click at [101, 104] on span "Subscribe Now" at bounding box center [86, 102] width 83 height 18
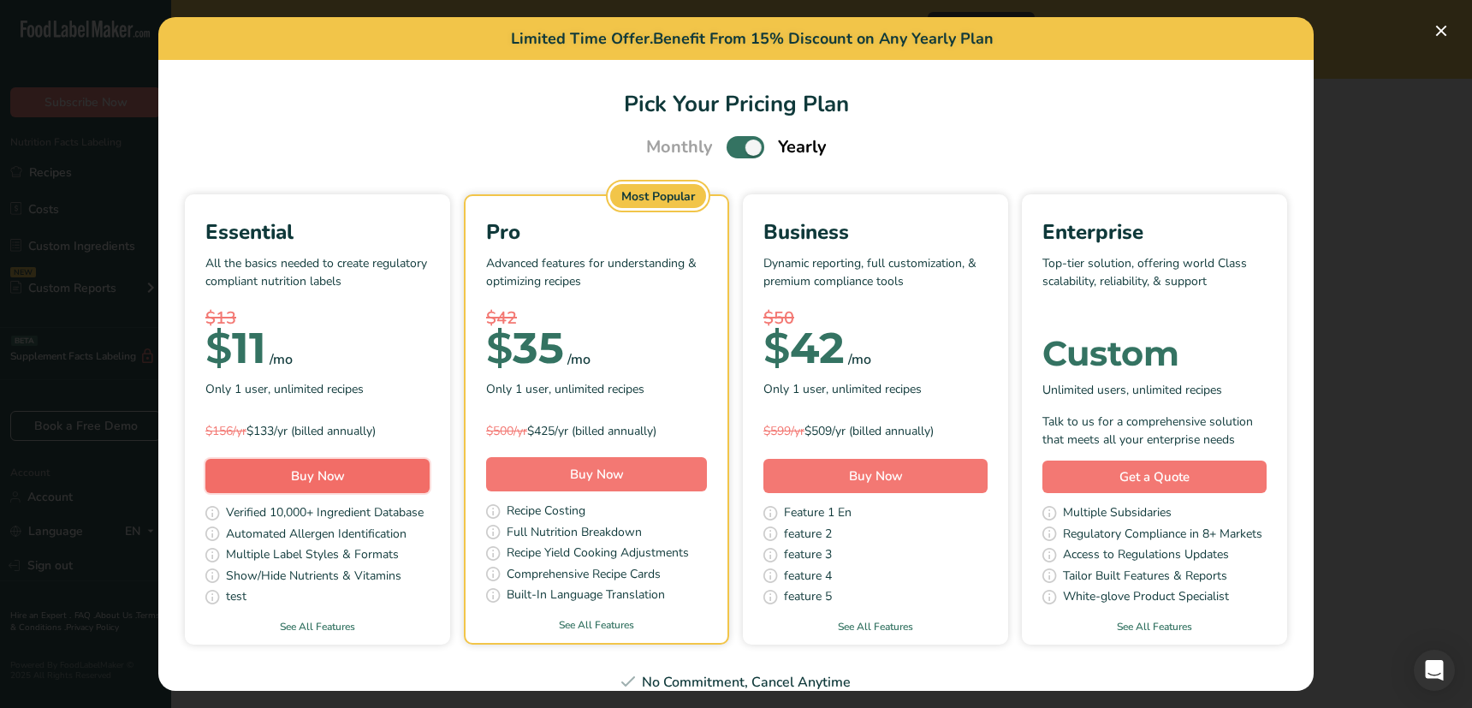
click at [353, 478] on button "Buy Now" at bounding box center [317, 476] width 224 height 34
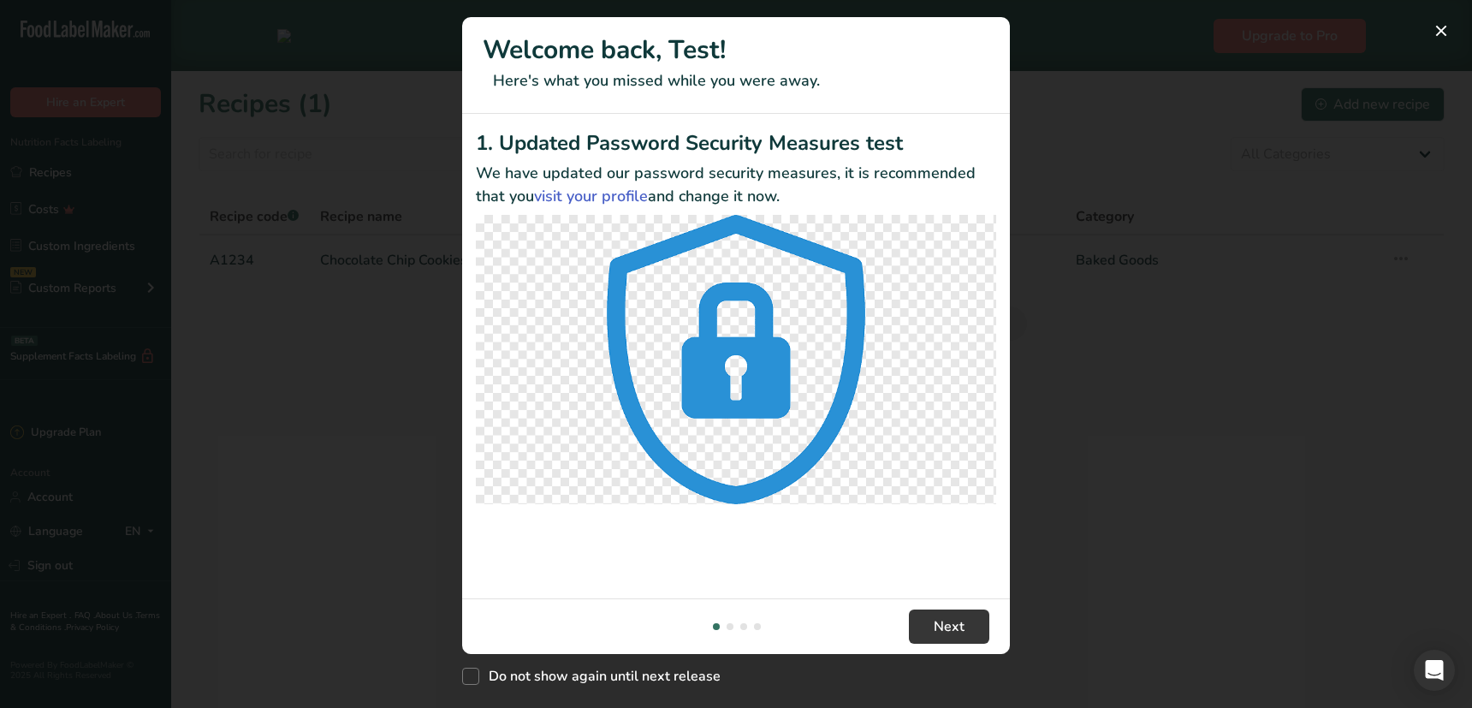
click at [386, 622] on div "New Features" at bounding box center [736, 354] width 1472 height 708
click at [1195, 598] on div "New Features" at bounding box center [736, 354] width 1472 height 708
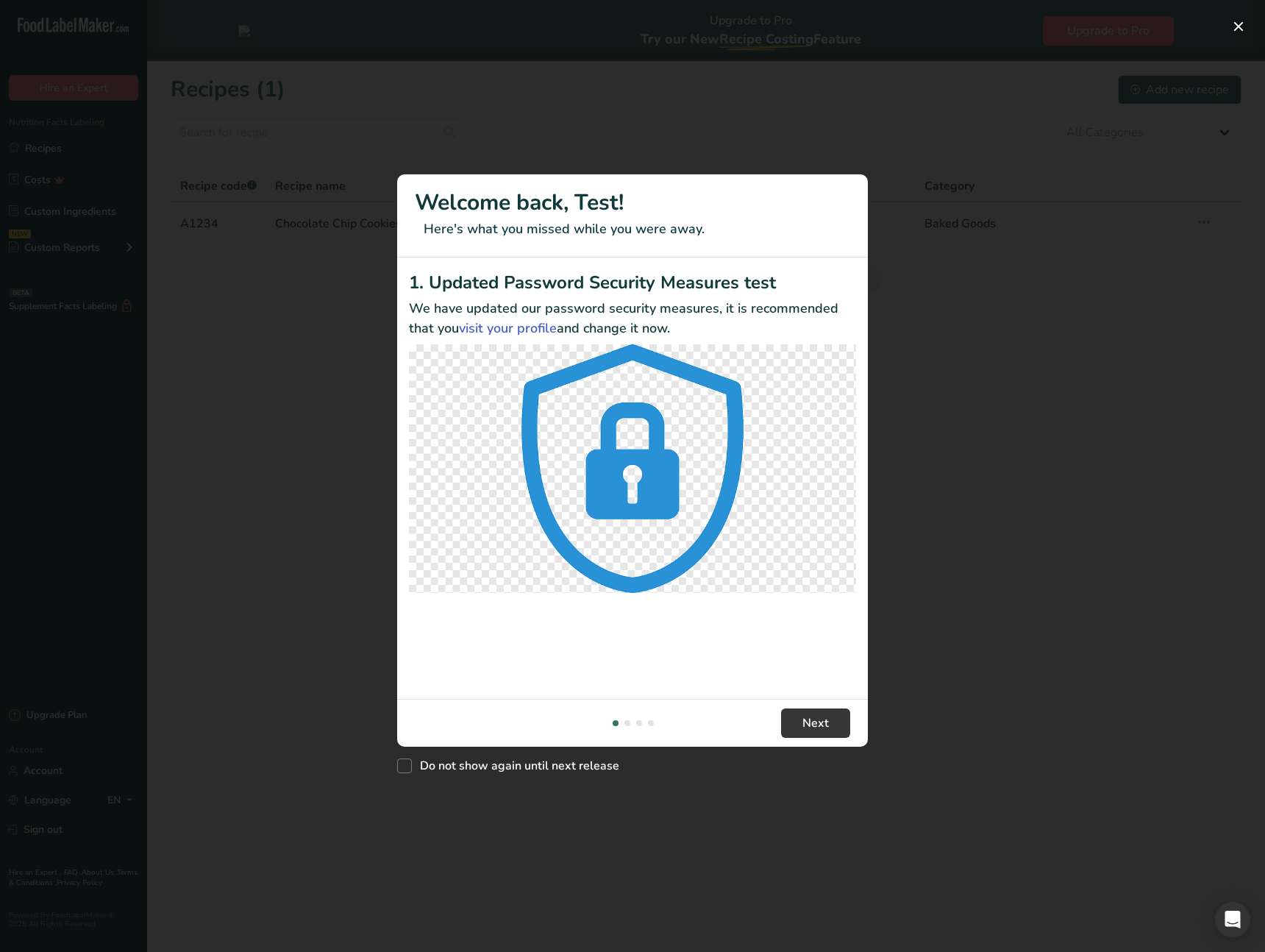
click at [66, 822] on div "New Features" at bounding box center [632, 476] width 1265 height 952
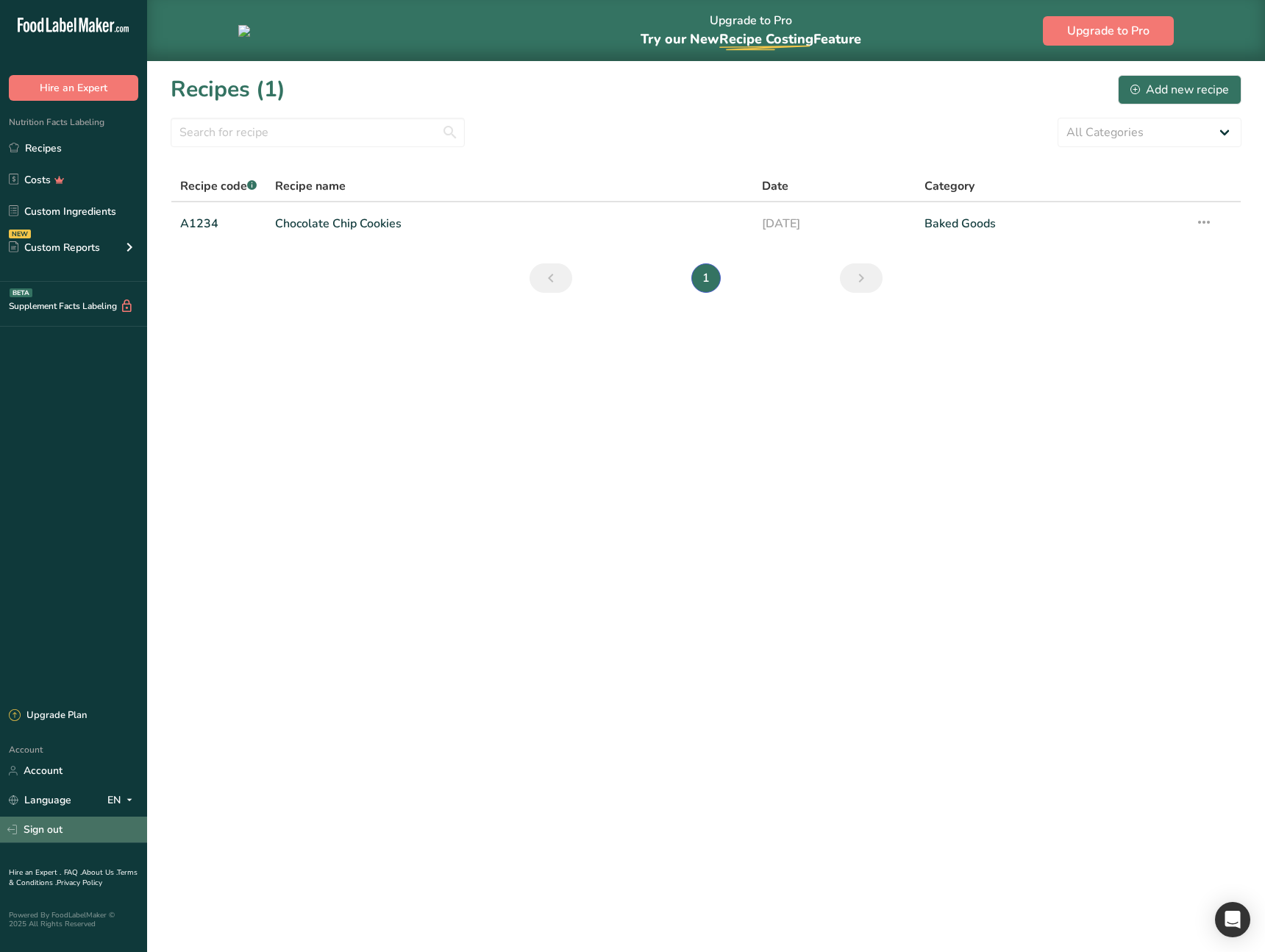
click at [78, 828] on link "Sign out" at bounding box center [73, 829] width 147 height 26
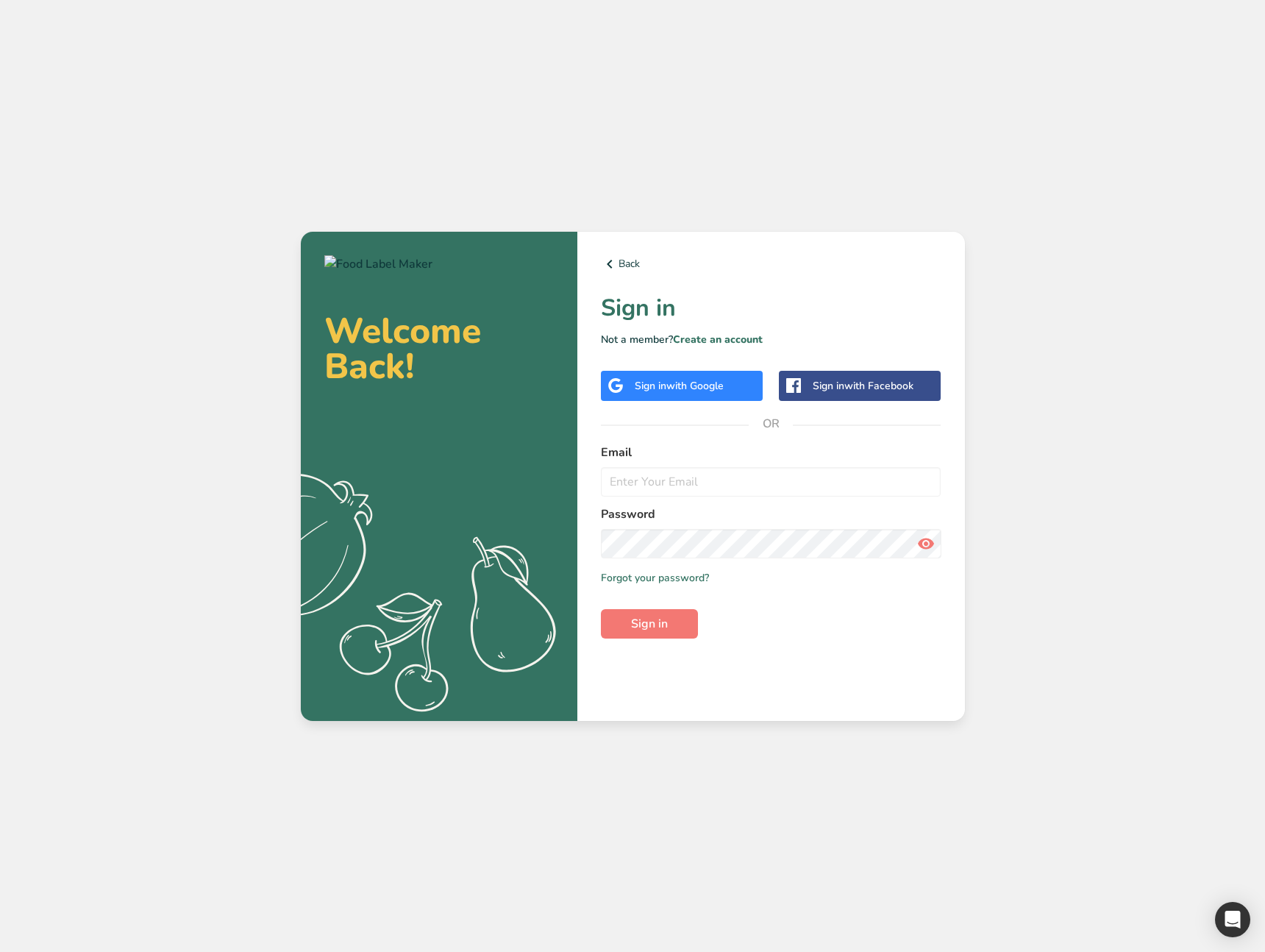
click at [818, 457] on label "Email" at bounding box center [771, 452] width 340 height 18
click at [705, 333] on link "Create an account" at bounding box center [718, 339] width 89 height 14
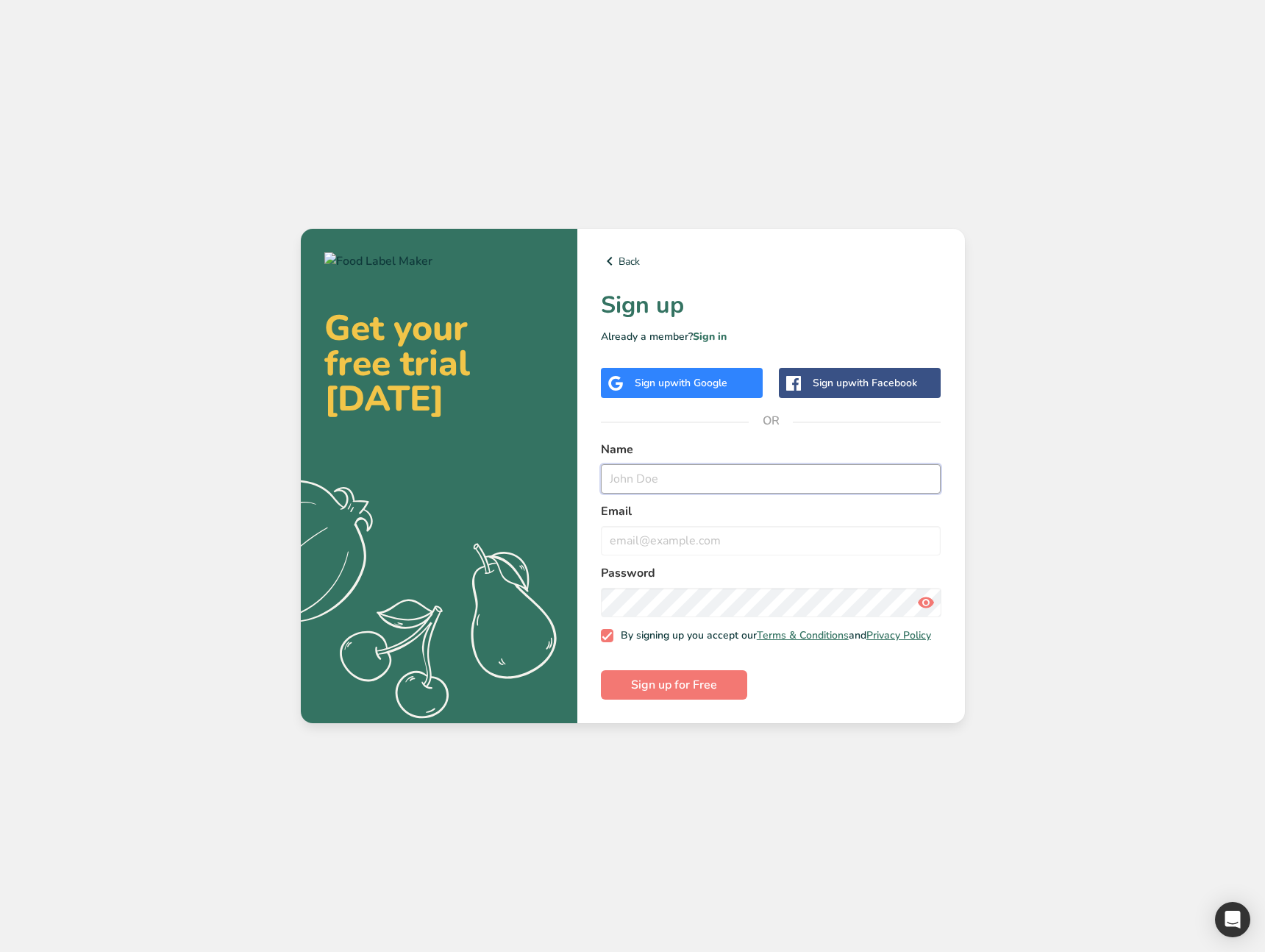
click at [671, 467] on input "text" at bounding box center [771, 479] width 340 height 29
type input "Test Purchase"
type input "test3@ourchase.com"
drag, startPoint x: 714, startPoint y: 733, endPoint x: 707, endPoint y: 717, distance: 17.5
click at [713, 726] on div "Get your free trial today .a{fill:#f5f3ed;} Back Sign up Already a member? Sign…" at bounding box center [632, 476] width 1265 height 952
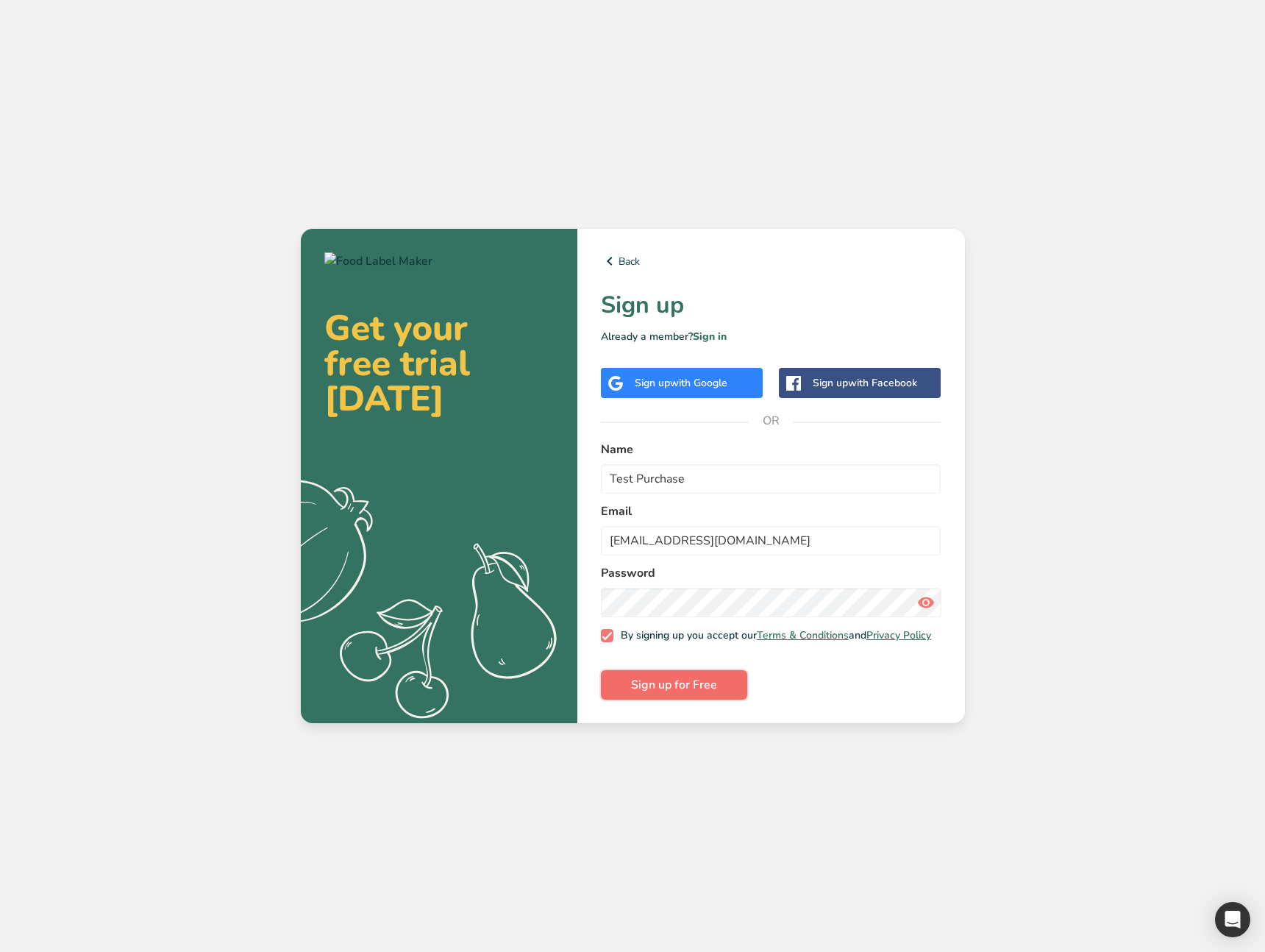
click at [697, 690] on span "Sign up for Free" at bounding box center [674, 685] width 86 height 18
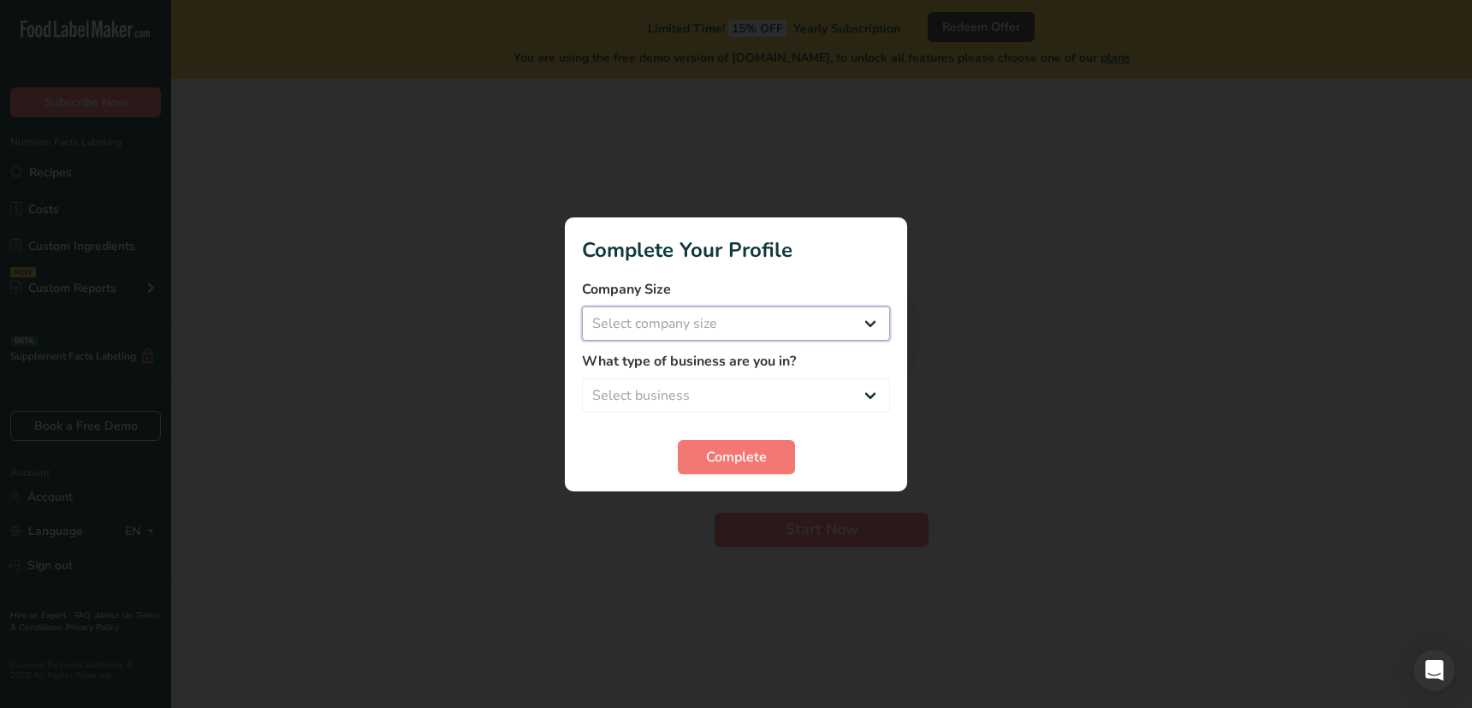
click at [758, 318] on select "Select company size Over 500 Employees test 1 1 Fewer than 10 Employees Fewer t…" at bounding box center [736, 323] width 308 height 34
select select "10"
click at [582, 306] on select "Select company size Over 500 Employees test 1 1 Fewer than 10 Employees Fewer t…" at bounding box center [736, 323] width 308 height 34
drag, startPoint x: 694, startPoint y: 371, endPoint x: 689, endPoint y: 388, distance: 17.1
click at [694, 372] on div "What type of business are you in? Select business Packaged Food Manufacturer Re…" at bounding box center [736, 382] width 308 height 62
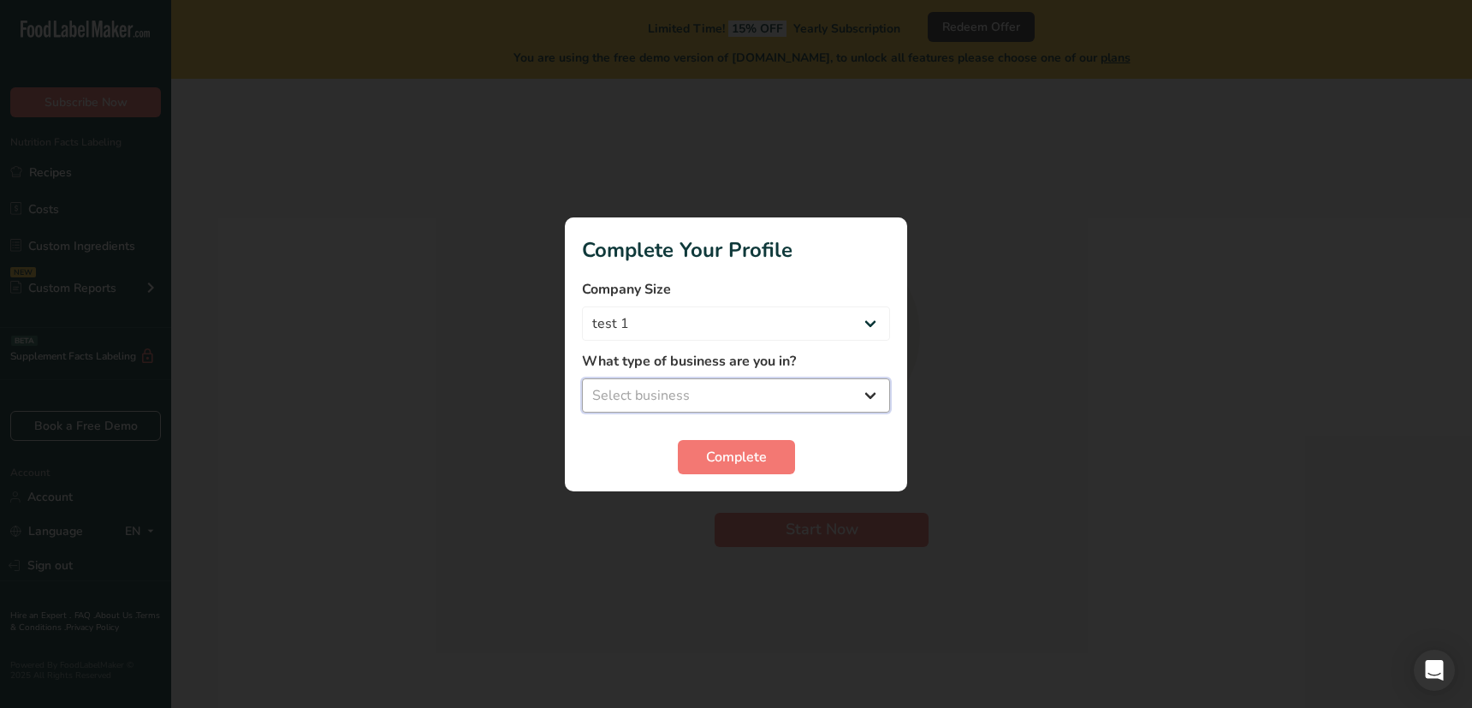
click at [689, 389] on select "Select business Packaged Food Manufacturer Restaurant & Cafe Bakery Meal Plans …" at bounding box center [736, 395] width 308 height 34
select select "5"
click at [582, 378] on select "Select business Packaged Food Manufacturer Restaurant & Cafe Bakery Meal Plans …" at bounding box center [736, 395] width 308 height 34
click at [706, 460] on span "Complete" at bounding box center [736, 457] width 61 height 21
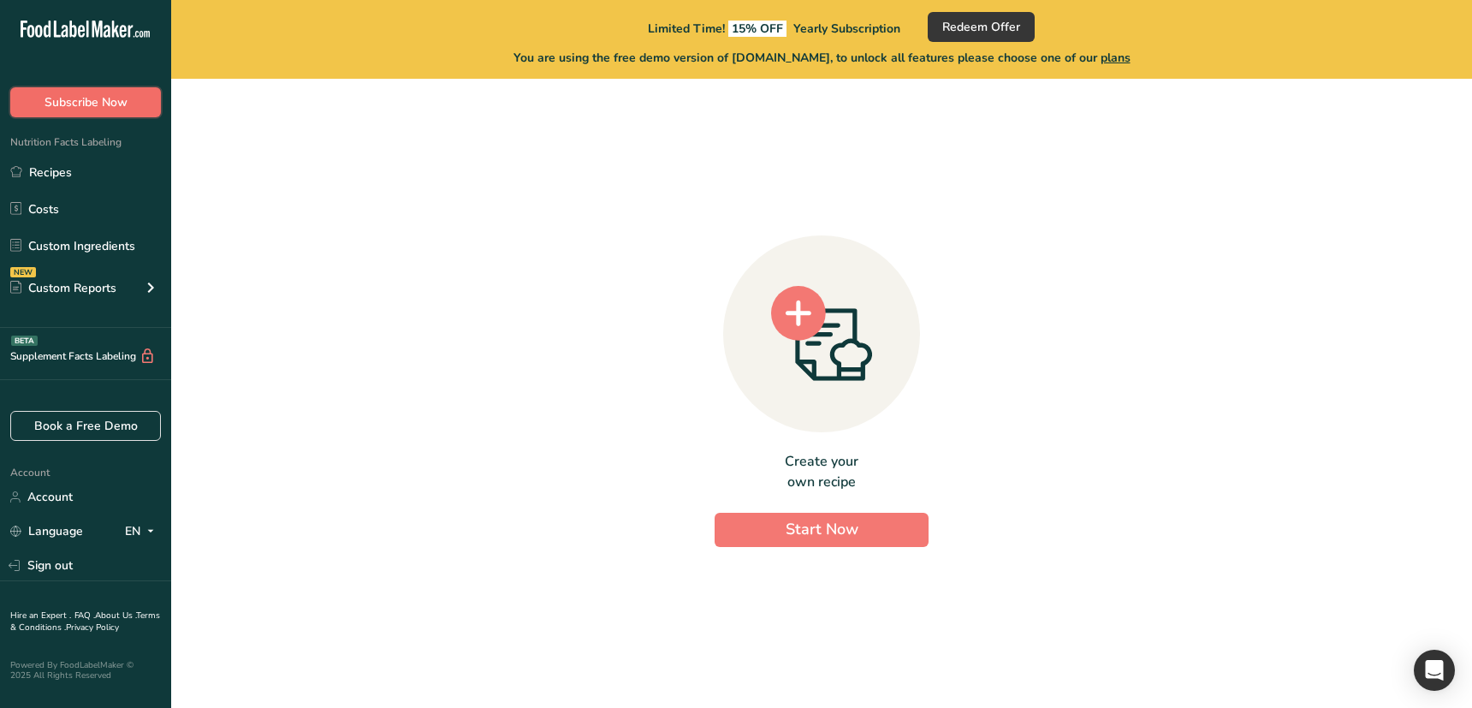
click at [122, 110] on span "Subscribe Now" at bounding box center [86, 102] width 83 height 18
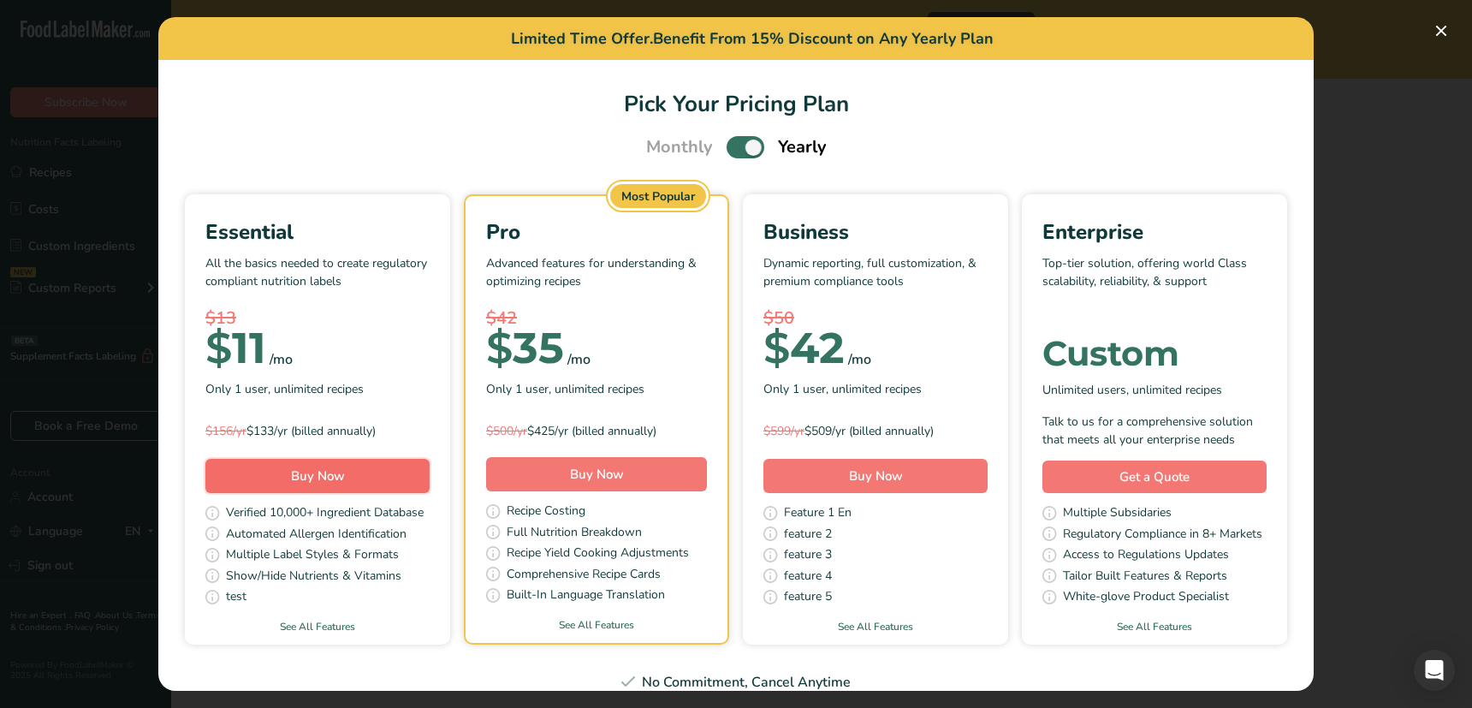
click at [356, 464] on button "Buy Now" at bounding box center [317, 476] width 224 height 34
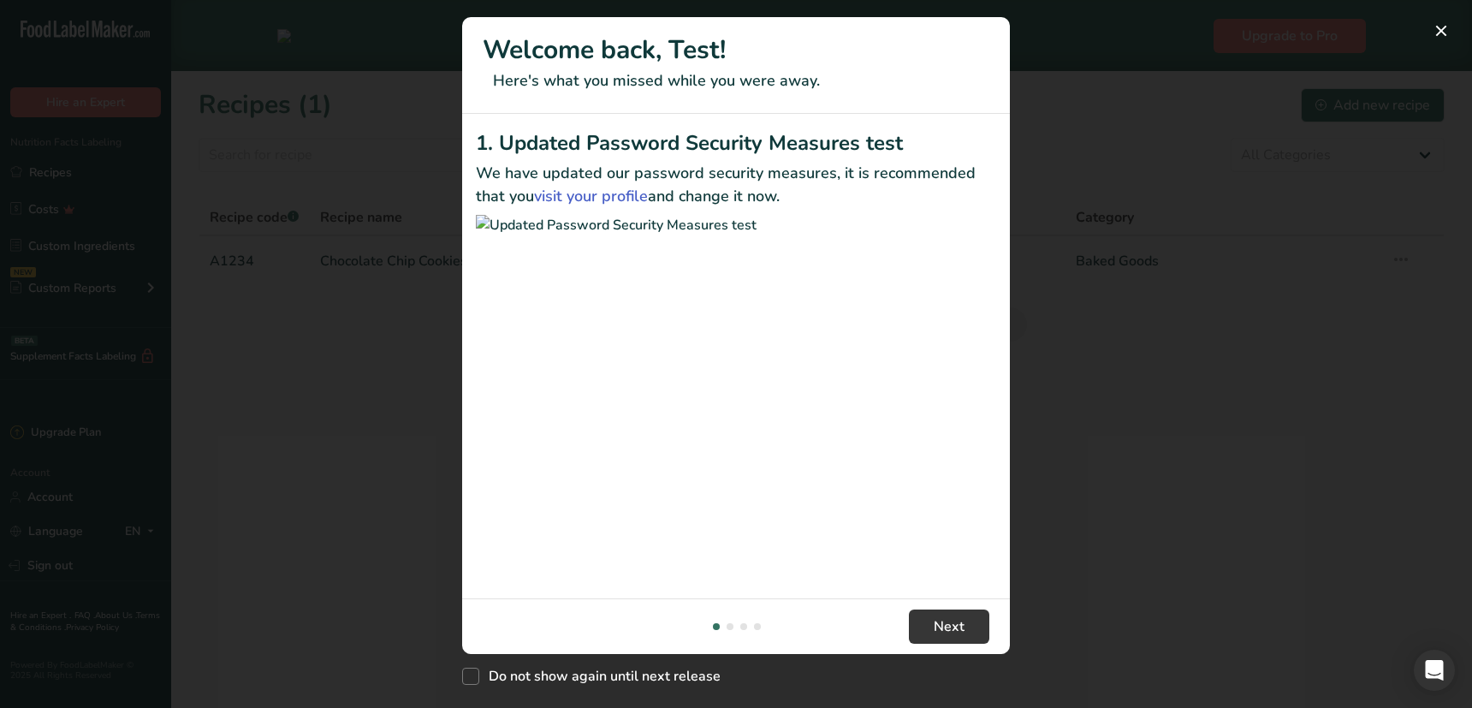
drag, startPoint x: 371, startPoint y: 468, endPoint x: 336, endPoint y: 68, distance: 401.3
click at [371, 467] on div "New Features" at bounding box center [736, 354] width 1472 height 708
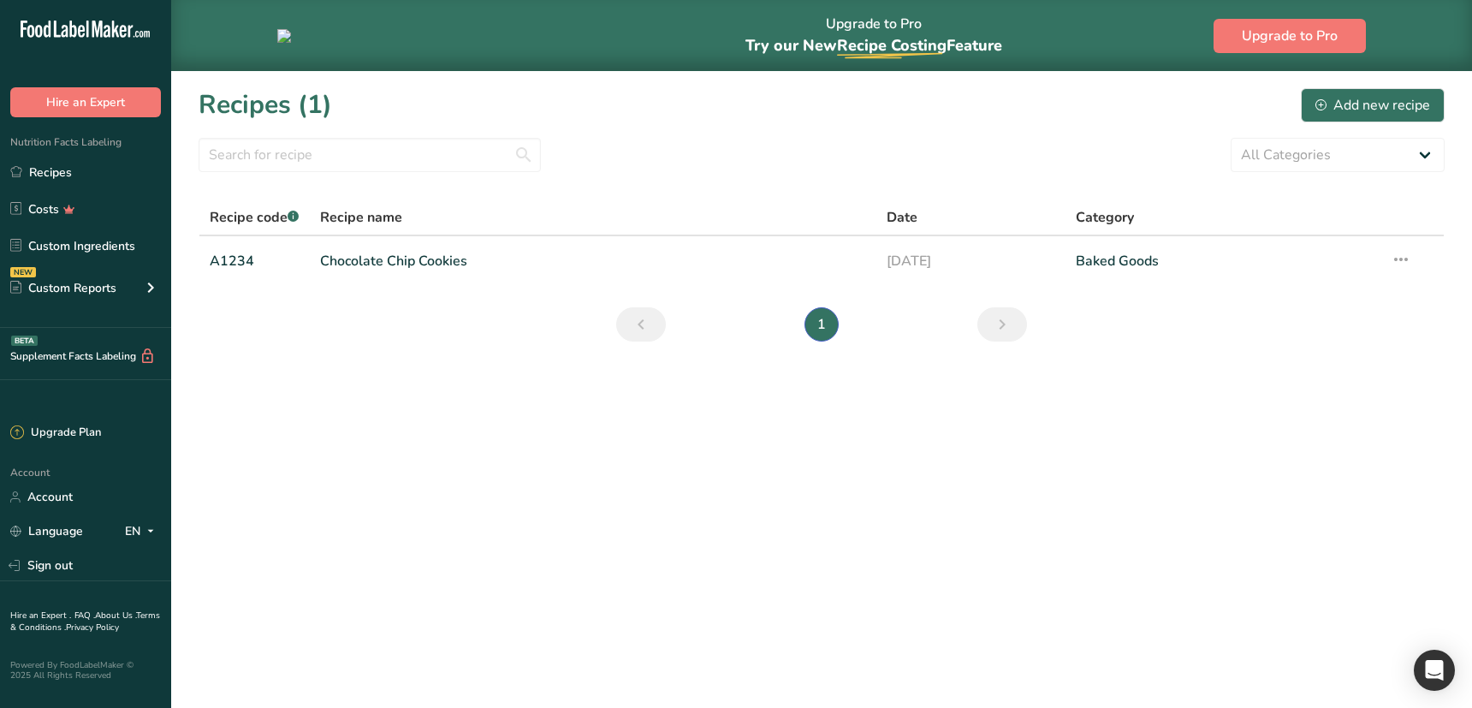
click at [401, 438] on main "Upgrade to Pro Try our New Recipe Costing .a-29{fill:none;stroke-linecap:round;…" at bounding box center [736, 354] width 1472 height 708
click at [68, 558] on link "Sign out" at bounding box center [85, 565] width 171 height 30
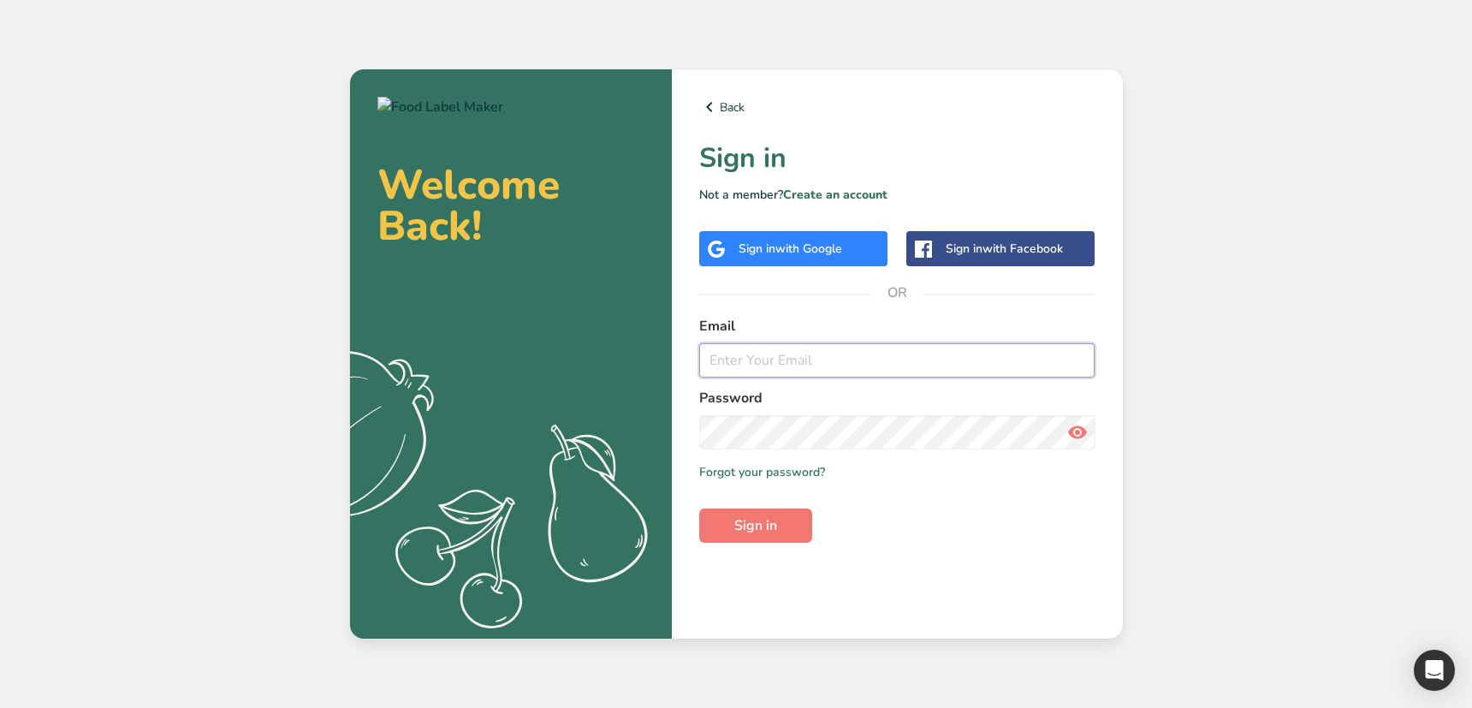
click at [835, 371] on input "email" at bounding box center [897, 360] width 396 height 34
click at [869, 446] on form "Email Password Remember me Forgot your password? Sign in" at bounding box center [897, 429] width 396 height 227
click at [861, 192] on link "Create an account" at bounding box center [835, 195] width 104 height 16
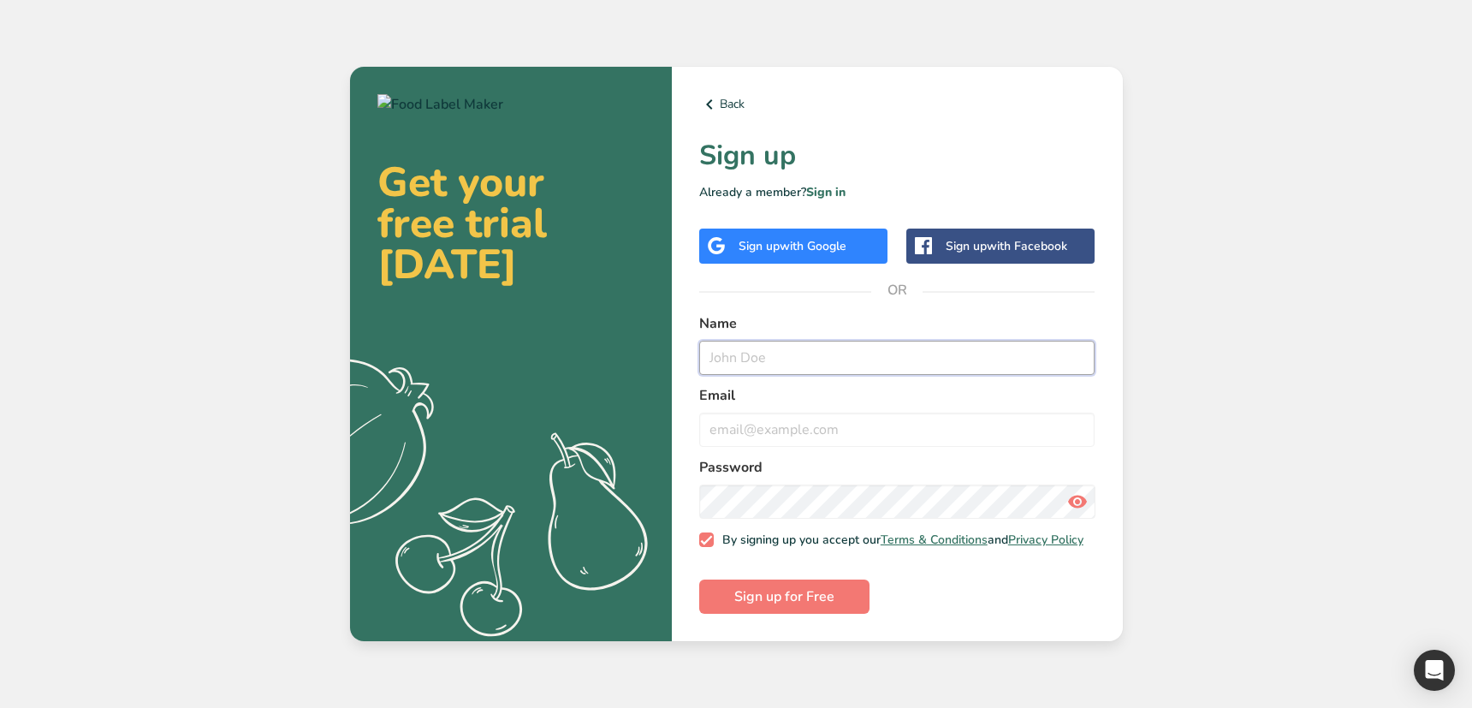
click at [808, 360] on input "text" at bounding box center [897, 358] width 396 height 34
type input "Test Purchase"
type input "test4@purchase.com"
click at [699, 580] on button "Sign up for Free" at bounding box center [784, 597] width 170 height 34
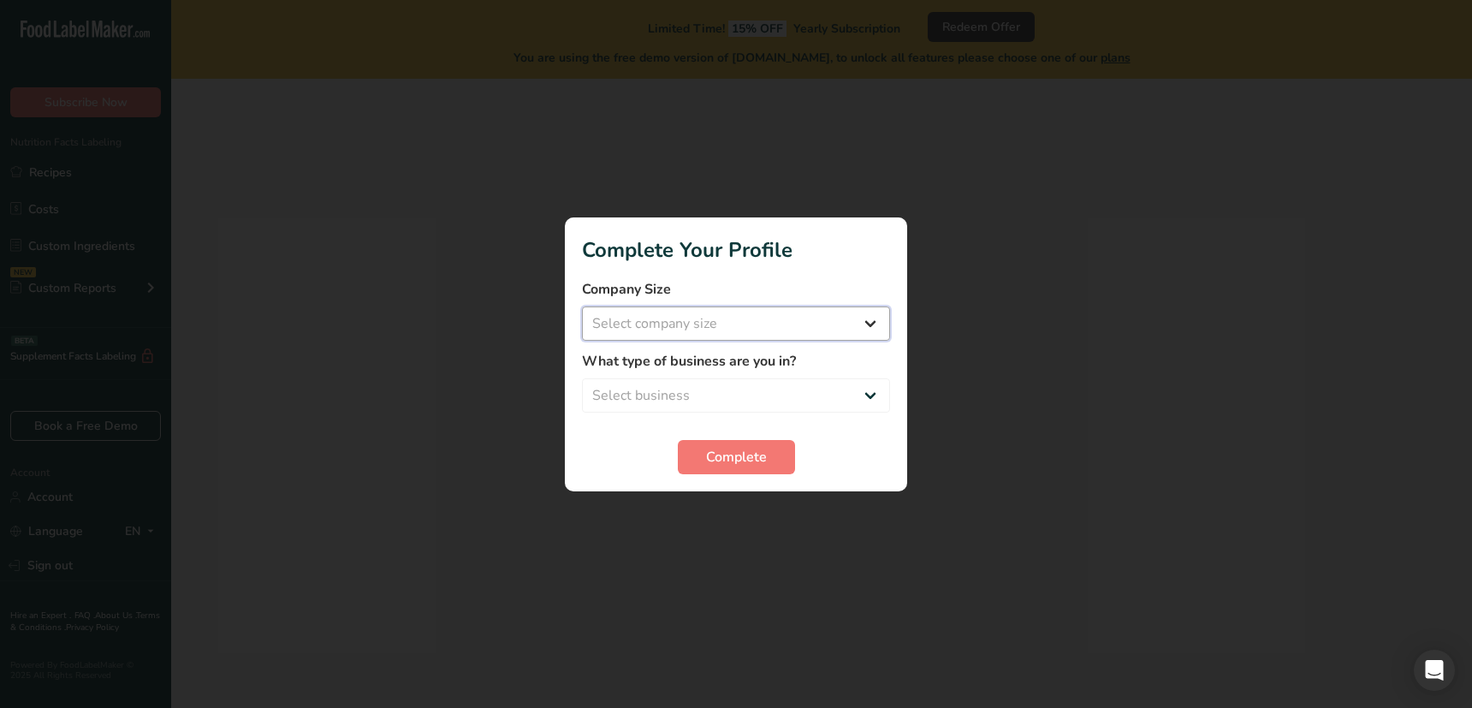
click at [755, 313] on select "Select company size Over 500 Employees test 1 1 Fewer than 10 Employees Fewer t…" at bounding box center [736, 323] width 308 height 34
select select "16"
click at [582, 306] on select "Select company size Over 500 Employees test 1 1 Fewer than 10 Employees Fewer t…" at bounding box center [736, 323] width 308 height 34
click at [722, 396] on select "Select business Packaged Food Manufacturer Restaurant & Cafe Bakery Meal Plans …" at bounding box center [736, 395] width 308 height 34
select select "4"
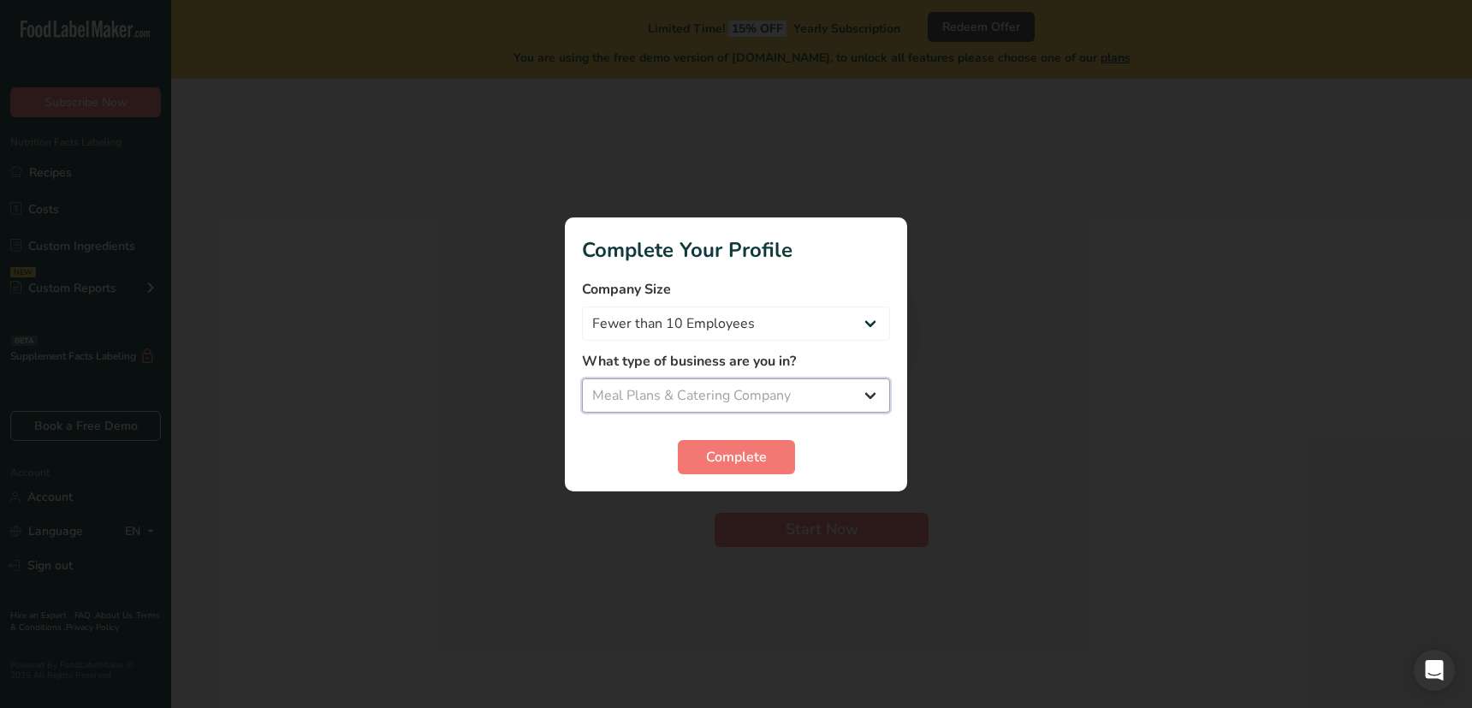
click at [582, 378] on select "Select business Packaged Food Manufacturer Restaurant & Cafe Bakery Meal Plans …" at bounding box center [736, 395] width 308 height 34
drag, startPoint x: 743, startPoint y: 457, endPoint x: 912, endPoint y: 390, distance: 182.2
click at [743, 457] on span "Complete" at bounding box center [736, 457] width 61 height 21
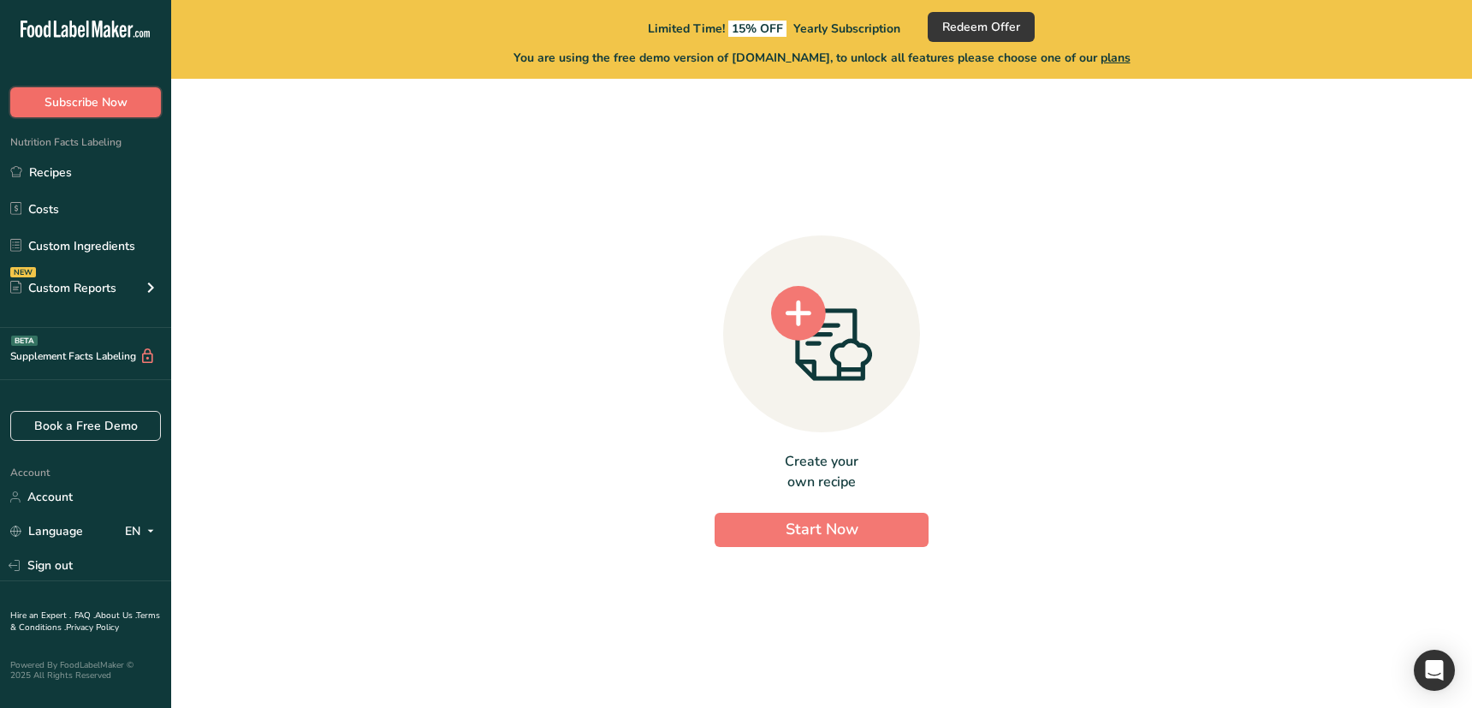
click at [99, 107] on span "Subscribe Now" at bounding box center [86, 102] width 83 height 18
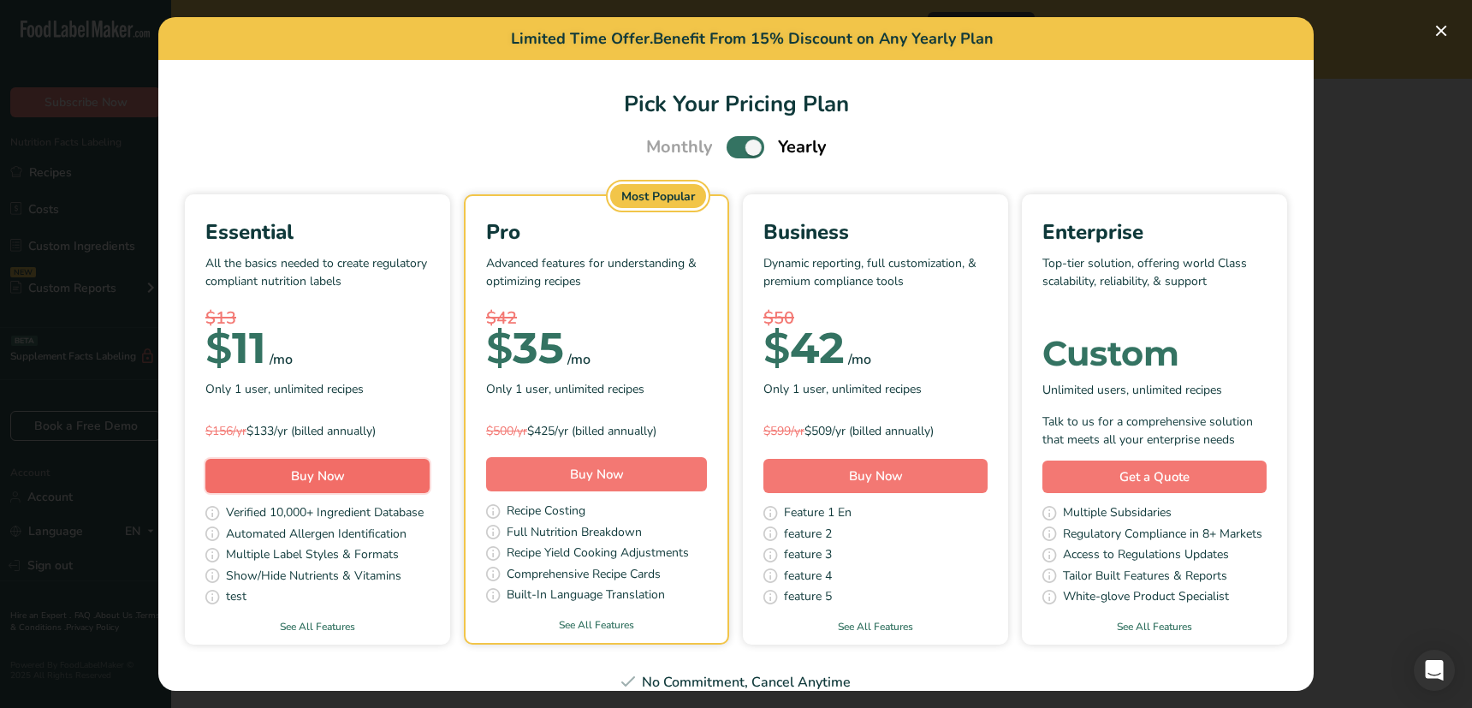
click at [363, 482] on button "Buy Now" at bounding box center [317, 476] width 224 height 34
